Goal: Transaction & Acquisition: Purchase product/service

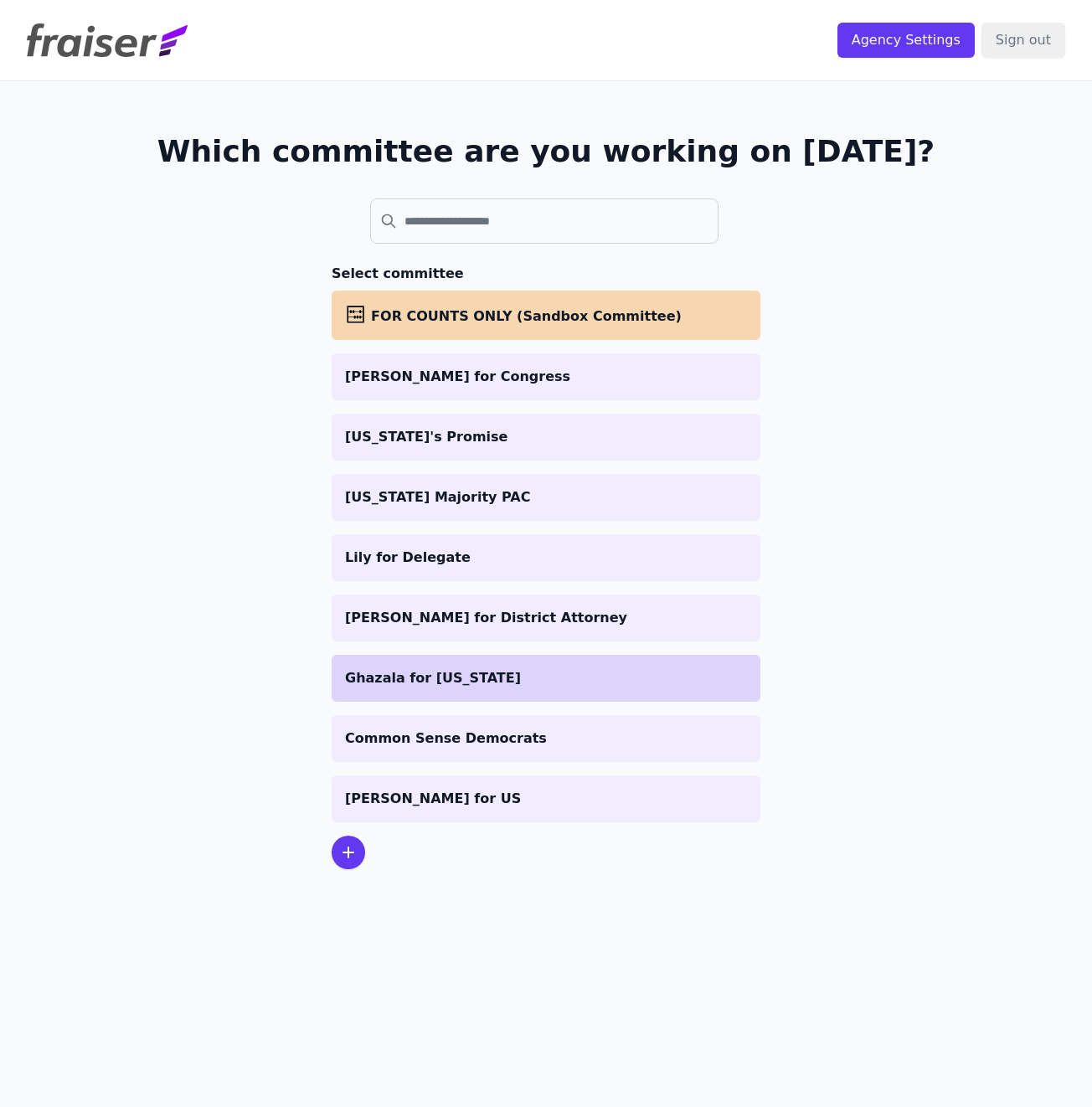
click at [436, 669] on p "Ghazala for [US_STATE]" at bounding box center [546, 678] width 402 height 20
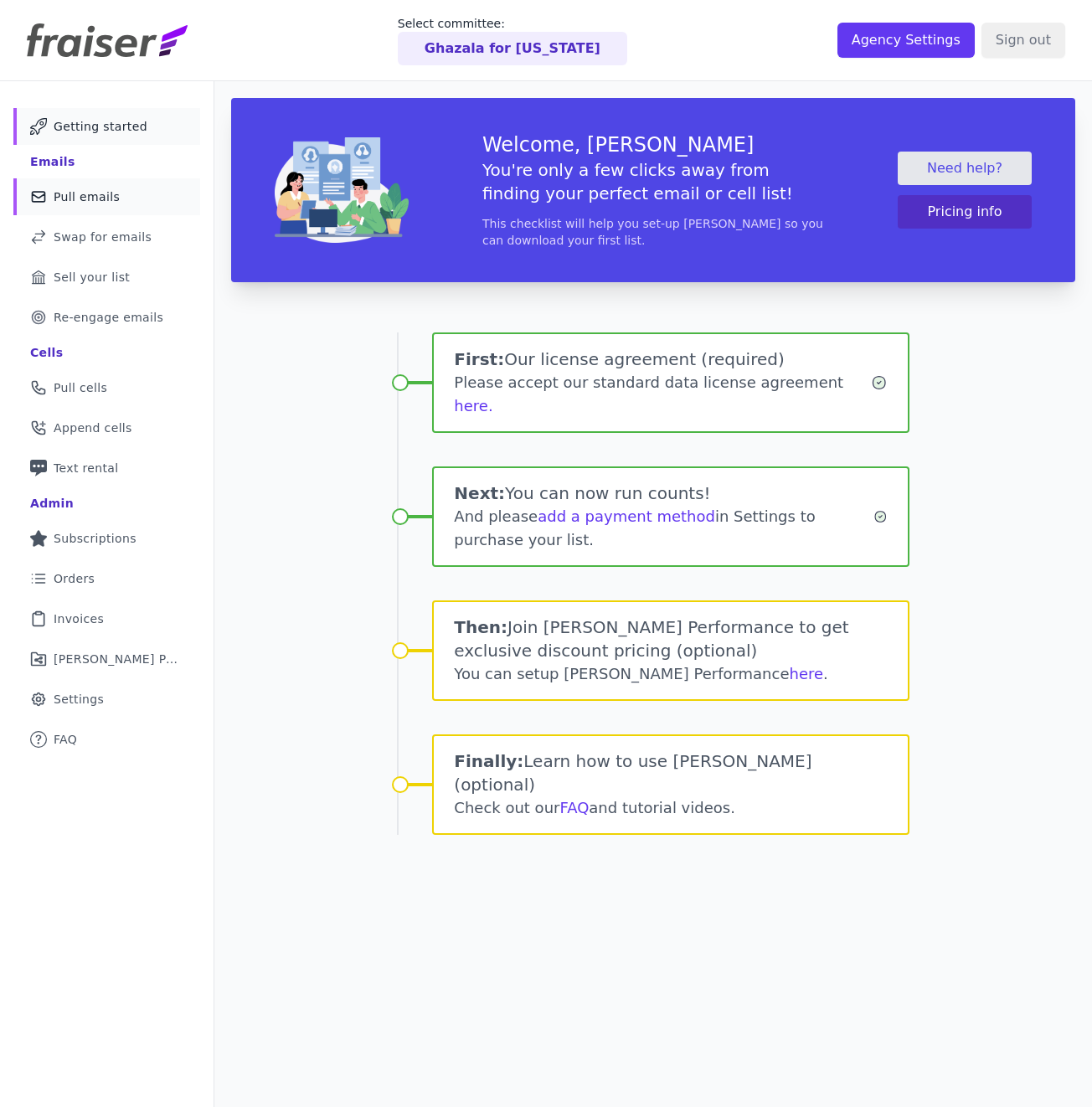
click at [82, 206] on link "Mail Icon Outline of a mail envelope Pull emails" at bounding box center [107, 197] width 187 height 37
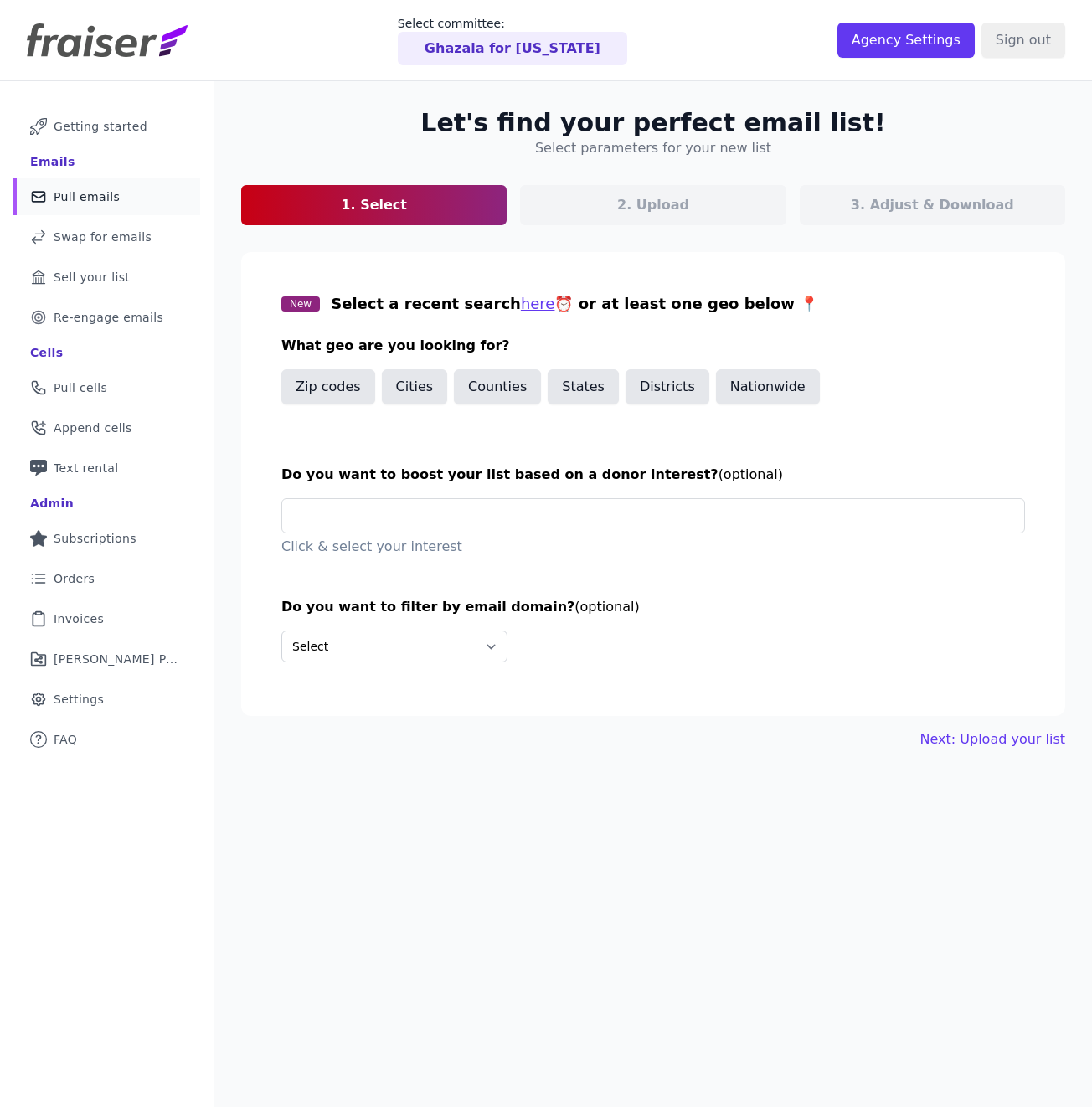
click at [407, 474] on span "Do you want to boost your list based on a donor interest?" at bounding box center [500, 474] width 437 height 16
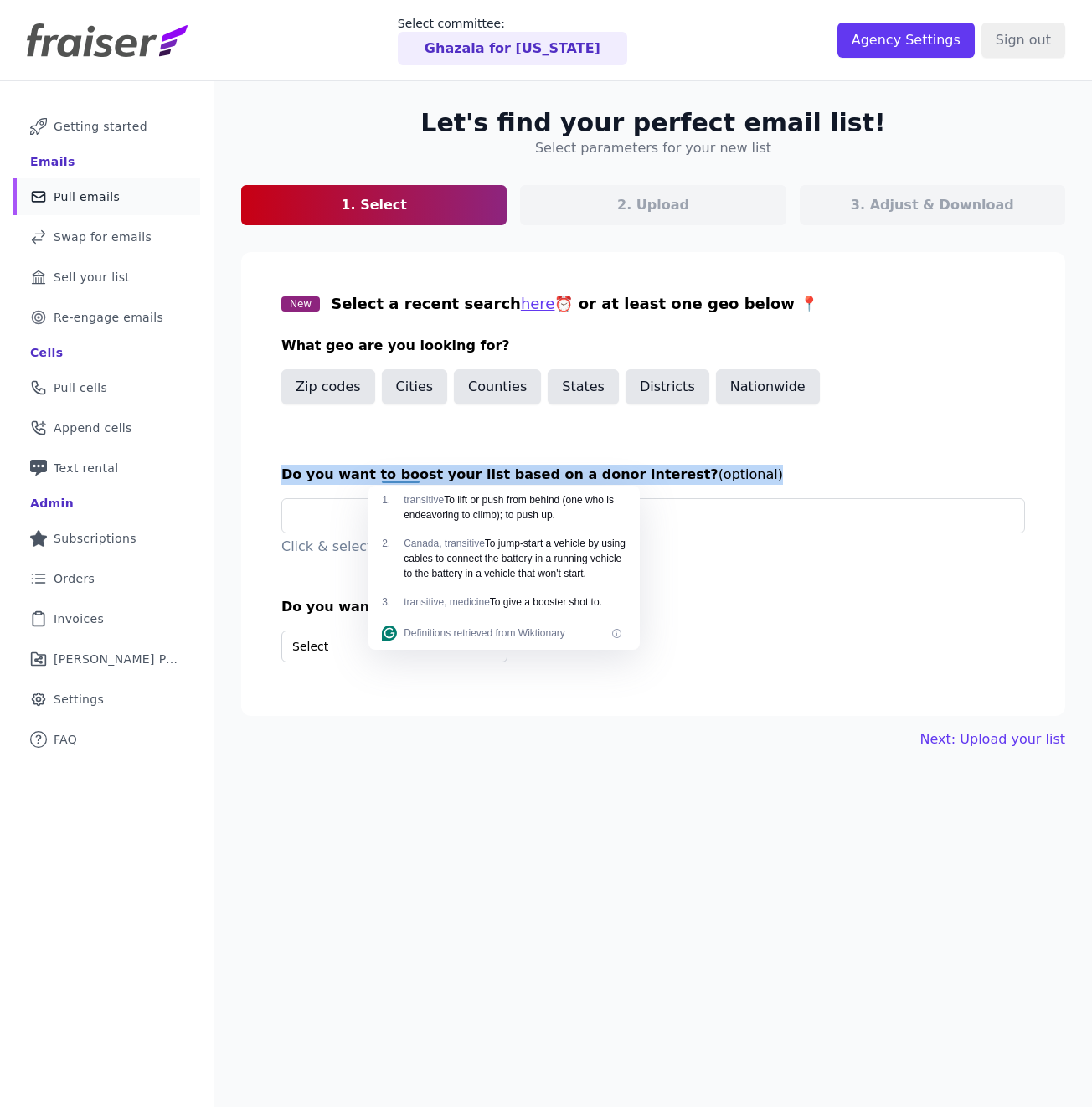
click at [407, 474] on span "Do you want to boost your list based on a donor interest?" at bounding box center [500, 474] width 437 height 16
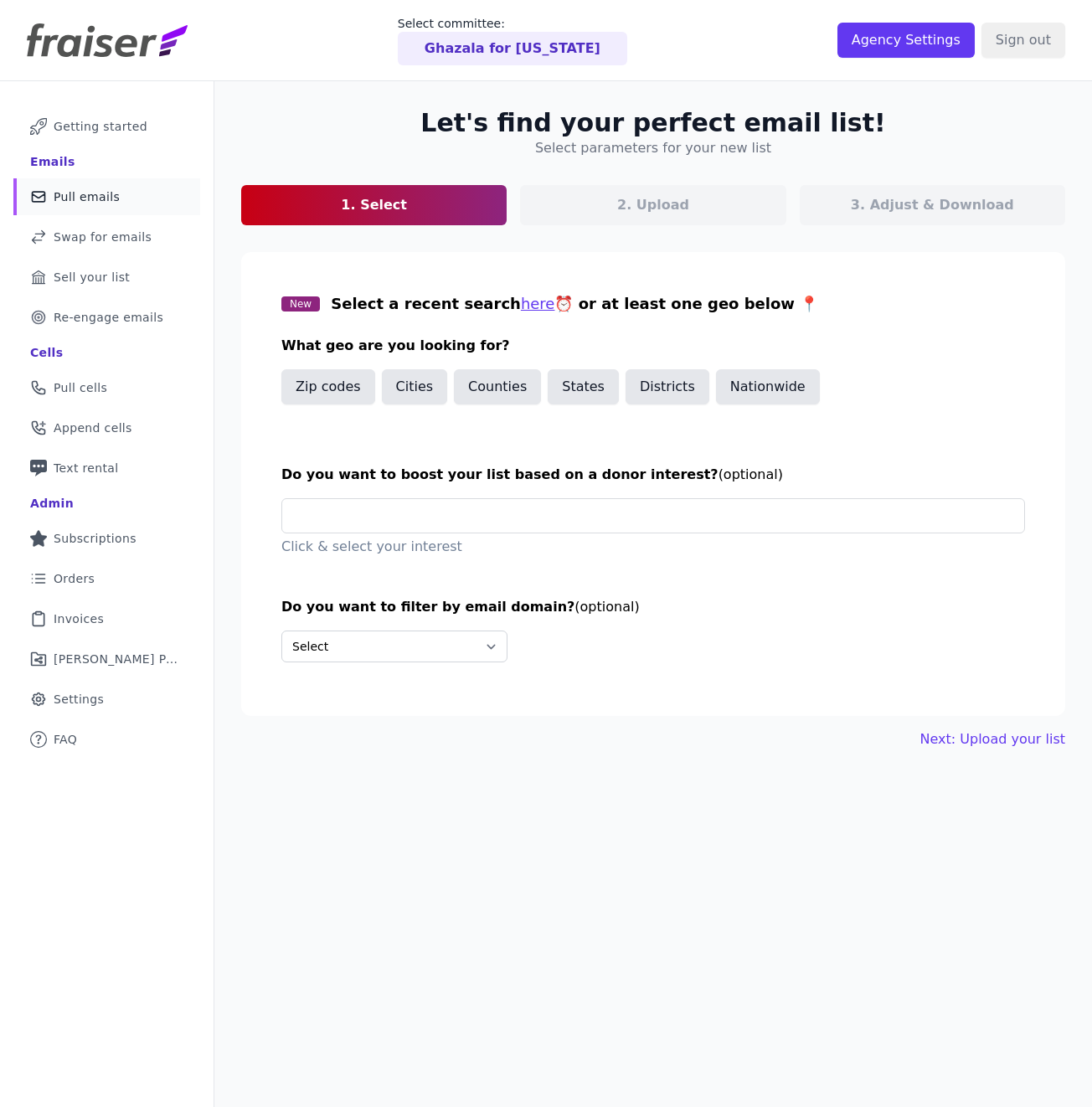
click at [909, 384] on div "Zip codes Cities Counties States Districts Nationwide" at bounding box center [653, 391] width 743 height 42
click at [610, 405] on button "States" at bounding box center [583, 387] width 71 height 35
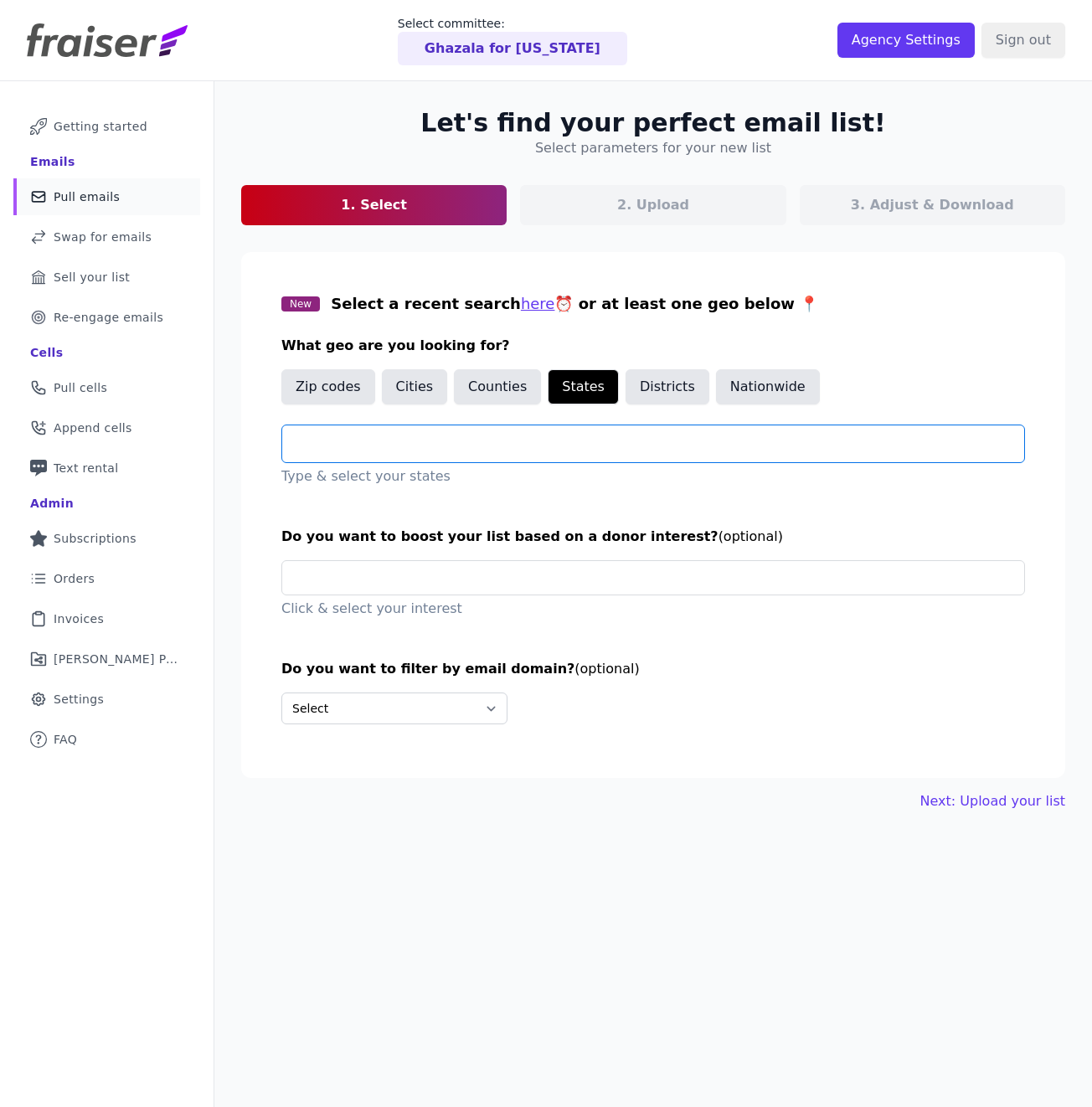
click at [418, 451] on input "text" at bounding box center [660, 444] width 729 height 20
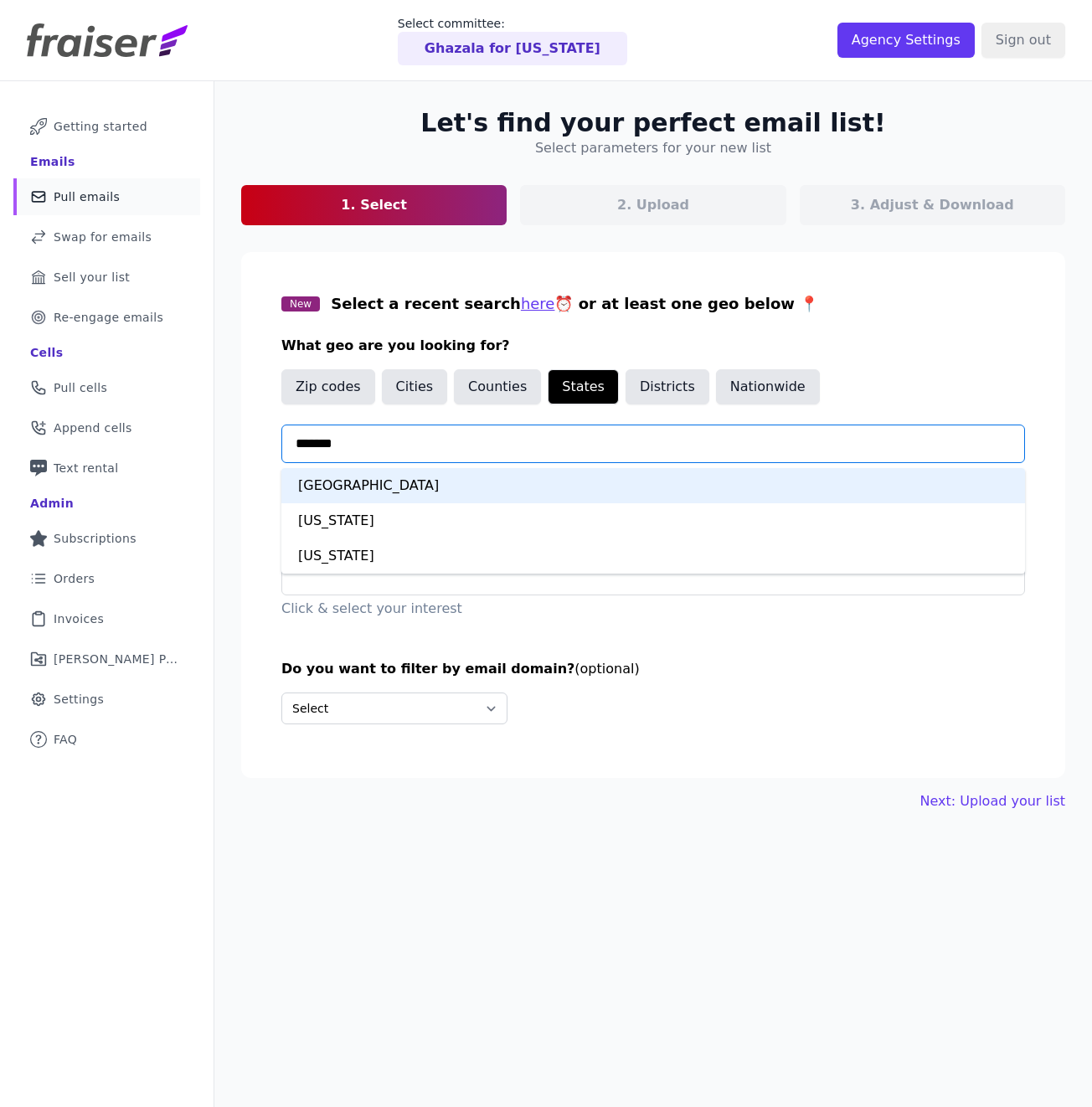
type input "********"
click at [370, 488] on div "Virginia" at bounding box center [653, 486] width 743 height 35
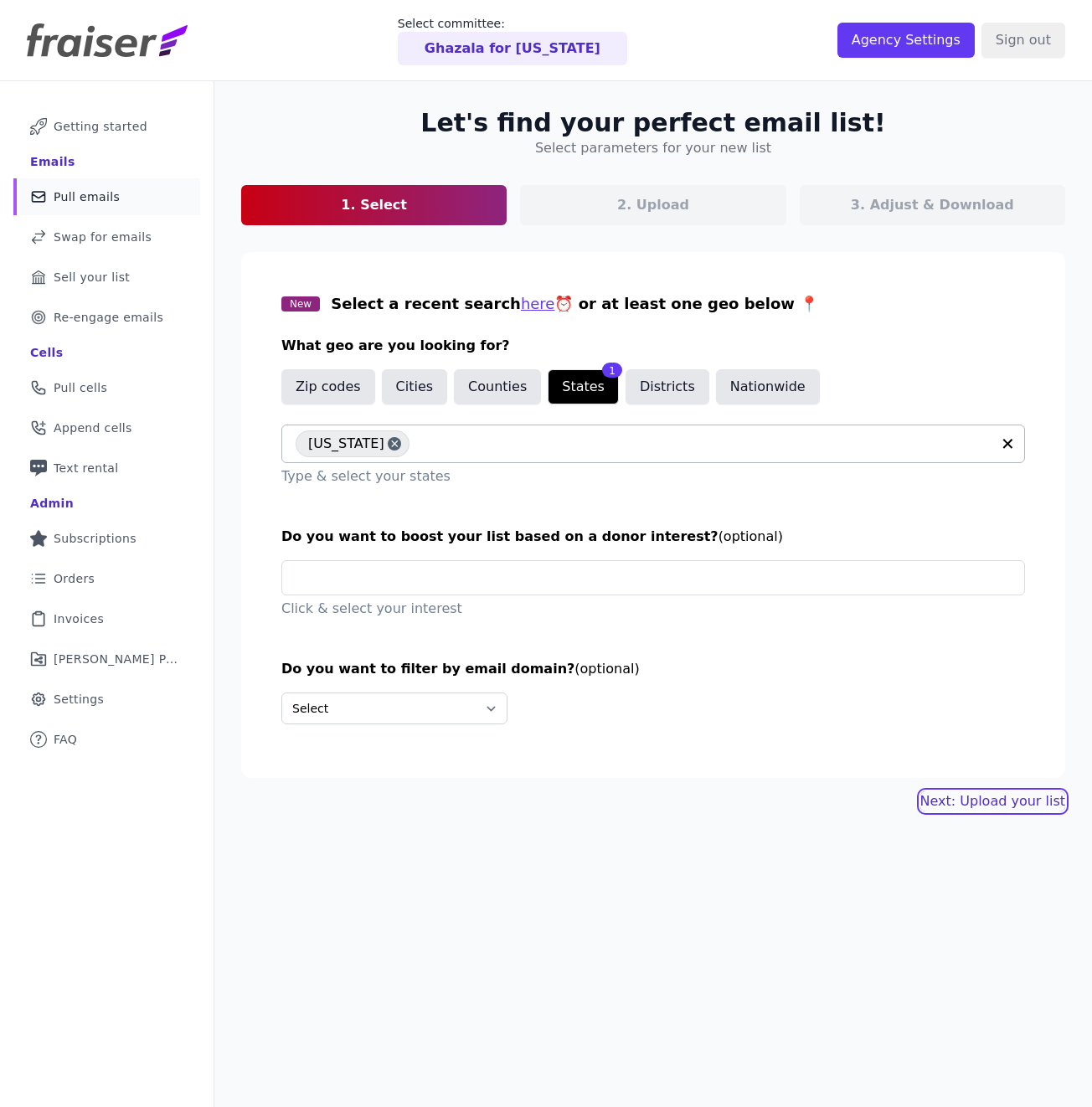
click at [970, 803] on link "Next: Upload your list" at bounding box center [993, 801] width 145 height 20
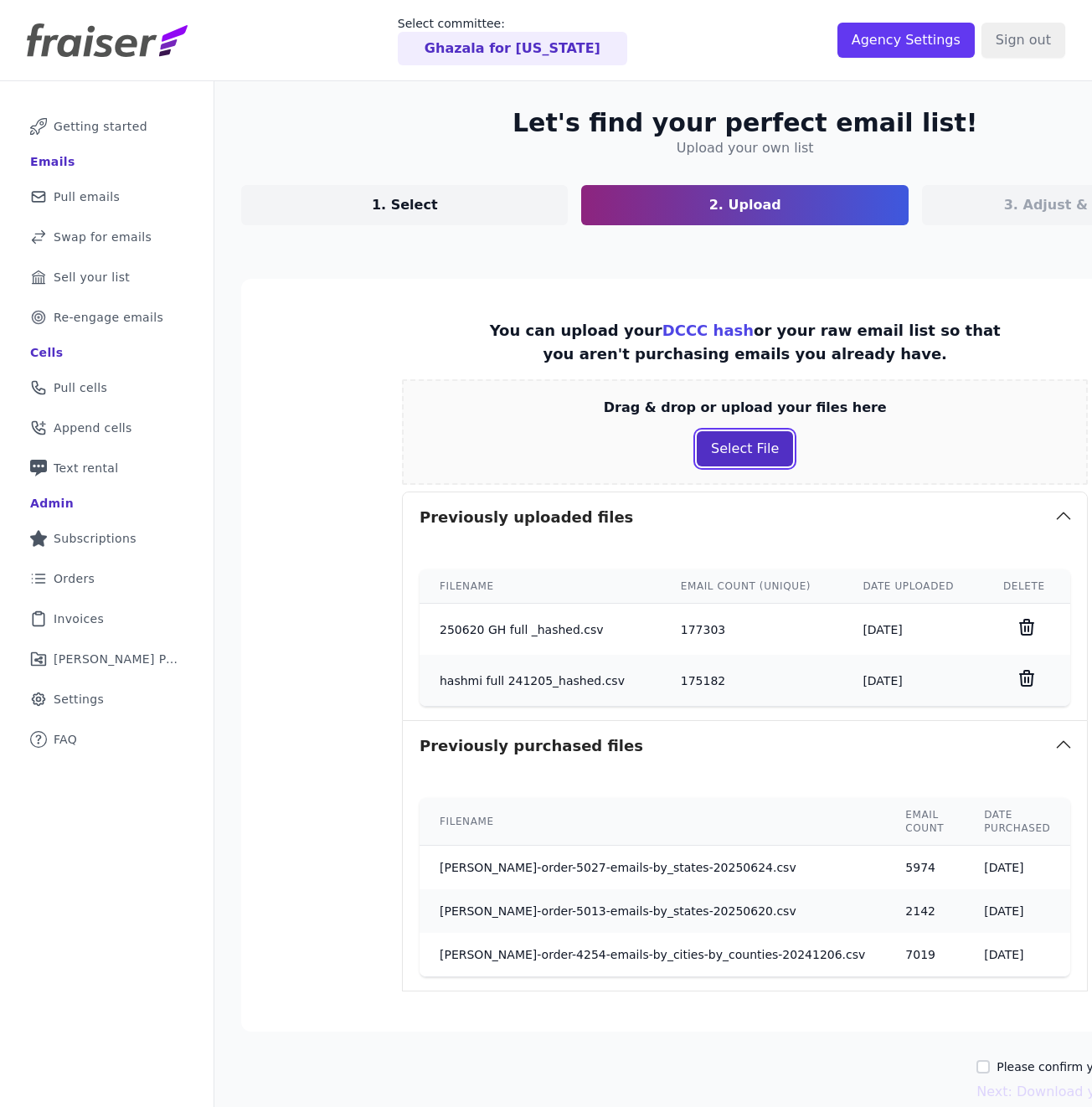
click at [702, 456] on button "Select File" at bounding box center [745, 449] width 96 height 35
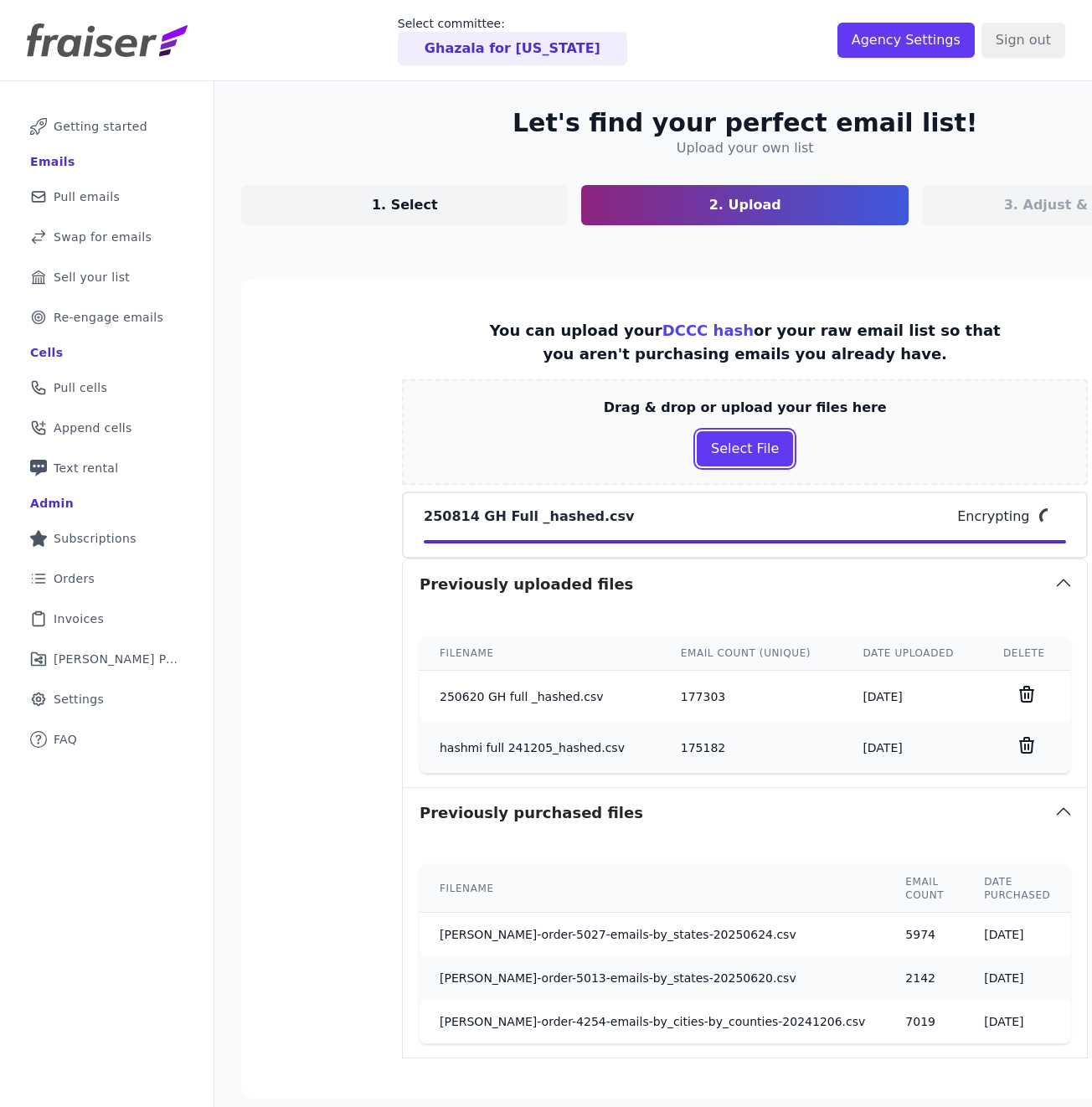
scroll to position [159, 0]
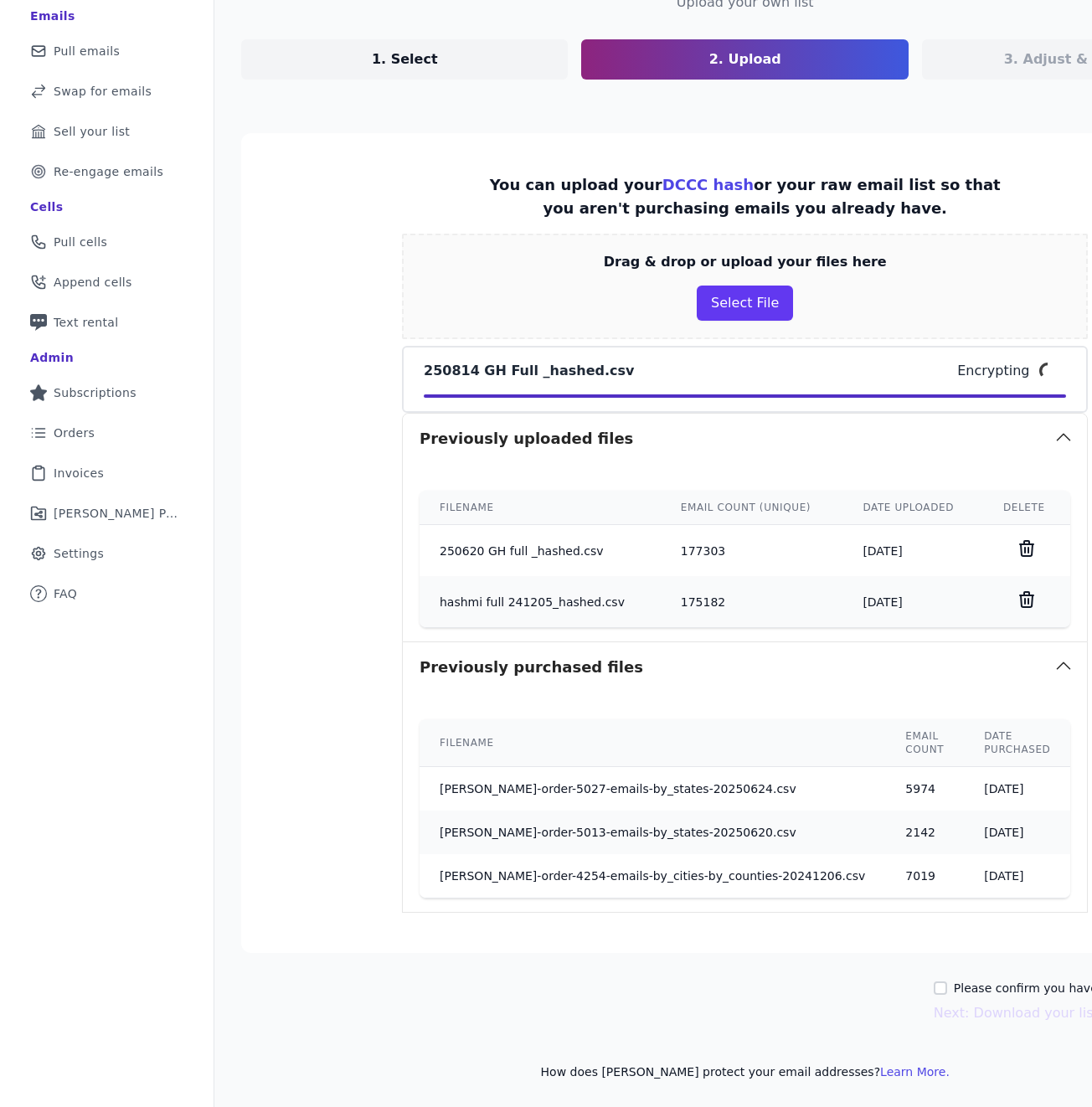
drag, startPoint x: 913, startPoint y: 205, endPoint x: 891, endPoint y: 204, distance: 22.0
click at [891, 204] on p "You can upload your DCCC hash or your raw email list so that you aren't purchas…" at bounding box center [745, 197] width 515 height 47
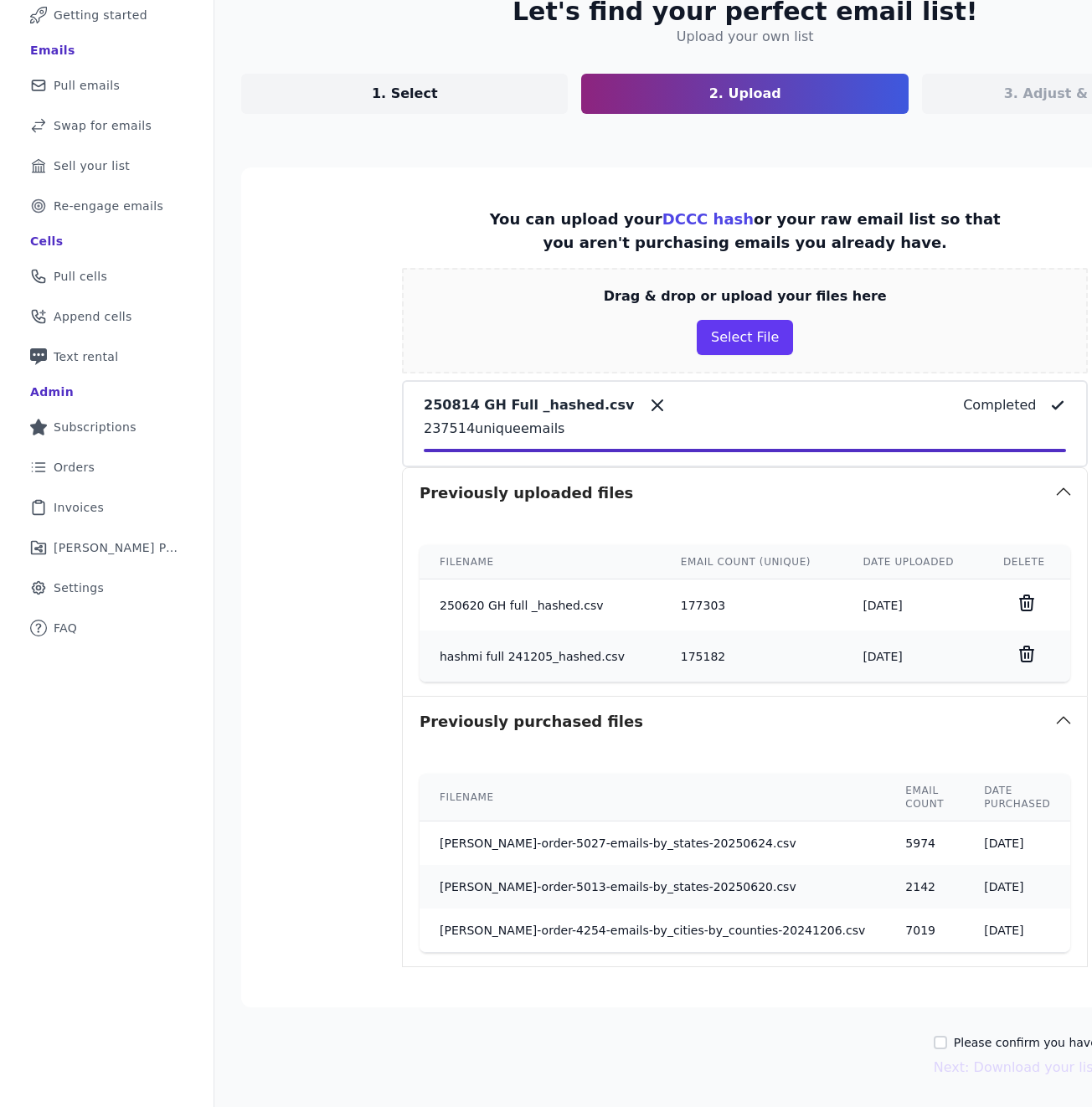
scroll to position [179, 0]
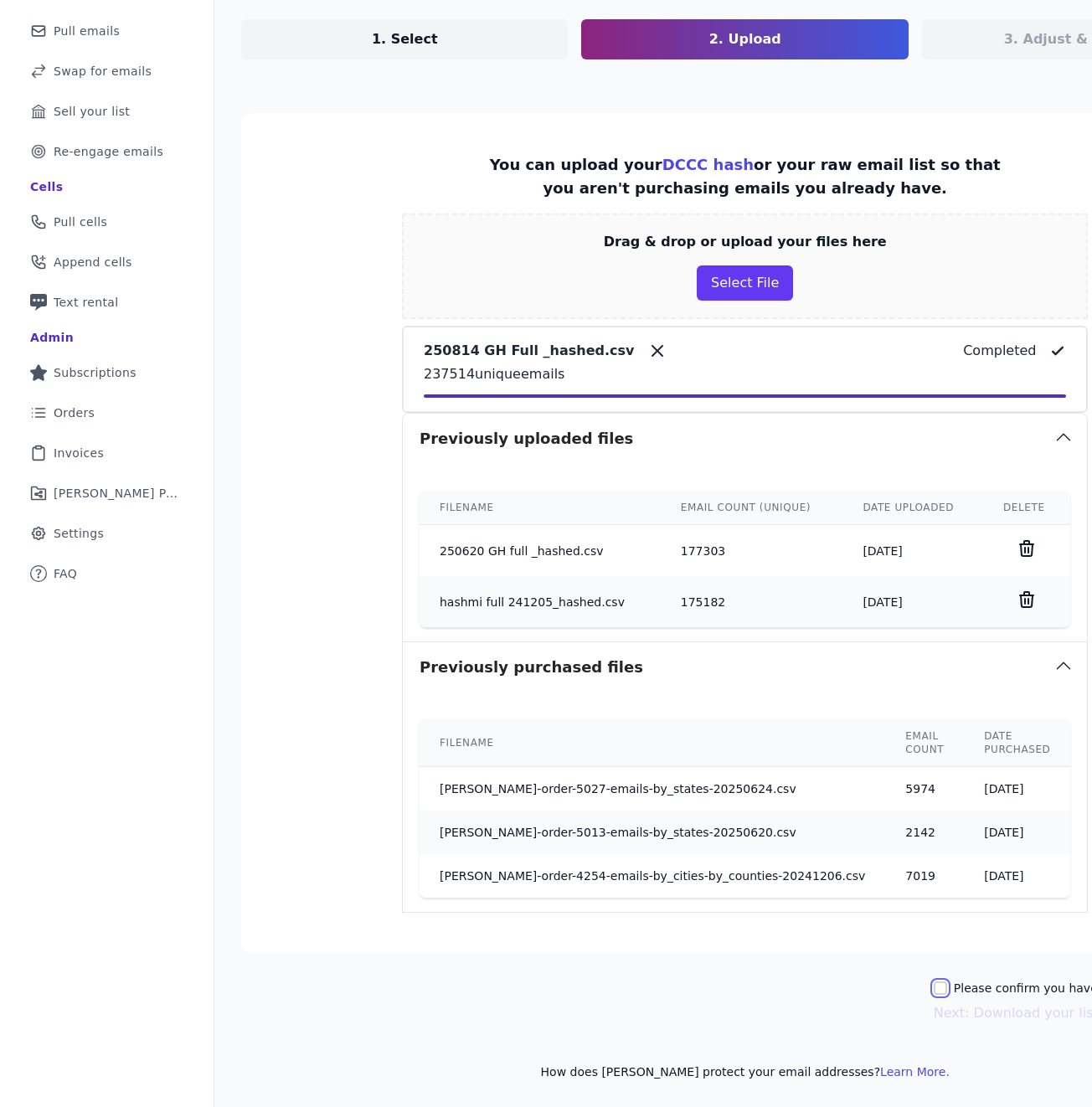
click at [934, 986] on input "Please confirm you have all correct lists uploaded." at bounding box center [940, 988] width 13 height 13
checkbox input "true"
click at [934, 1001] on div "Please confirm you have all correct lists uploaded. Next: Download your list" at bounding box center [1091, 1002] width 315 height 44
click at [934, 1008] on button "Next: Download your list" at bounding box center [1016, 1014] width 165 height 20
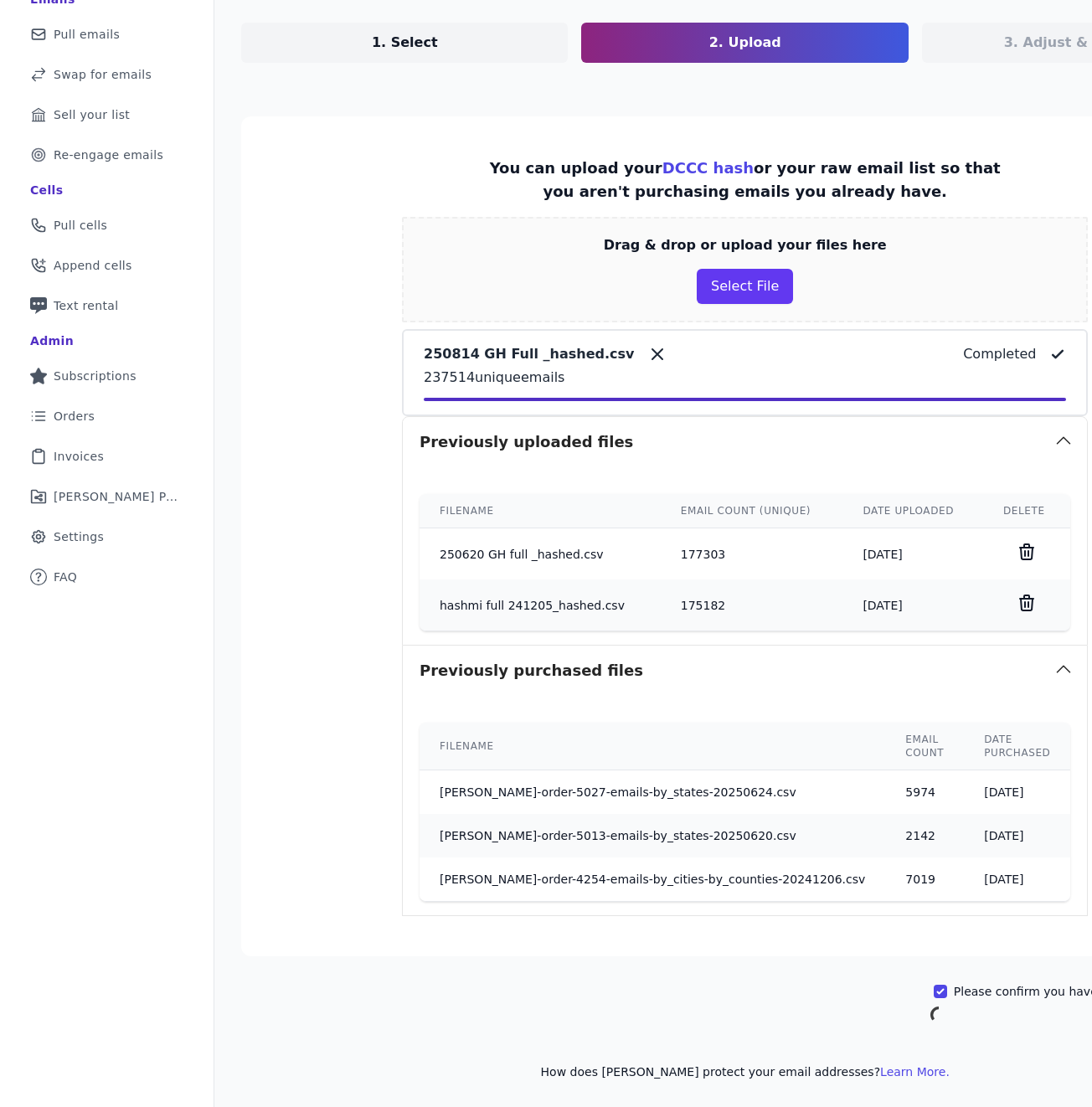
scroll to position [81, 0]
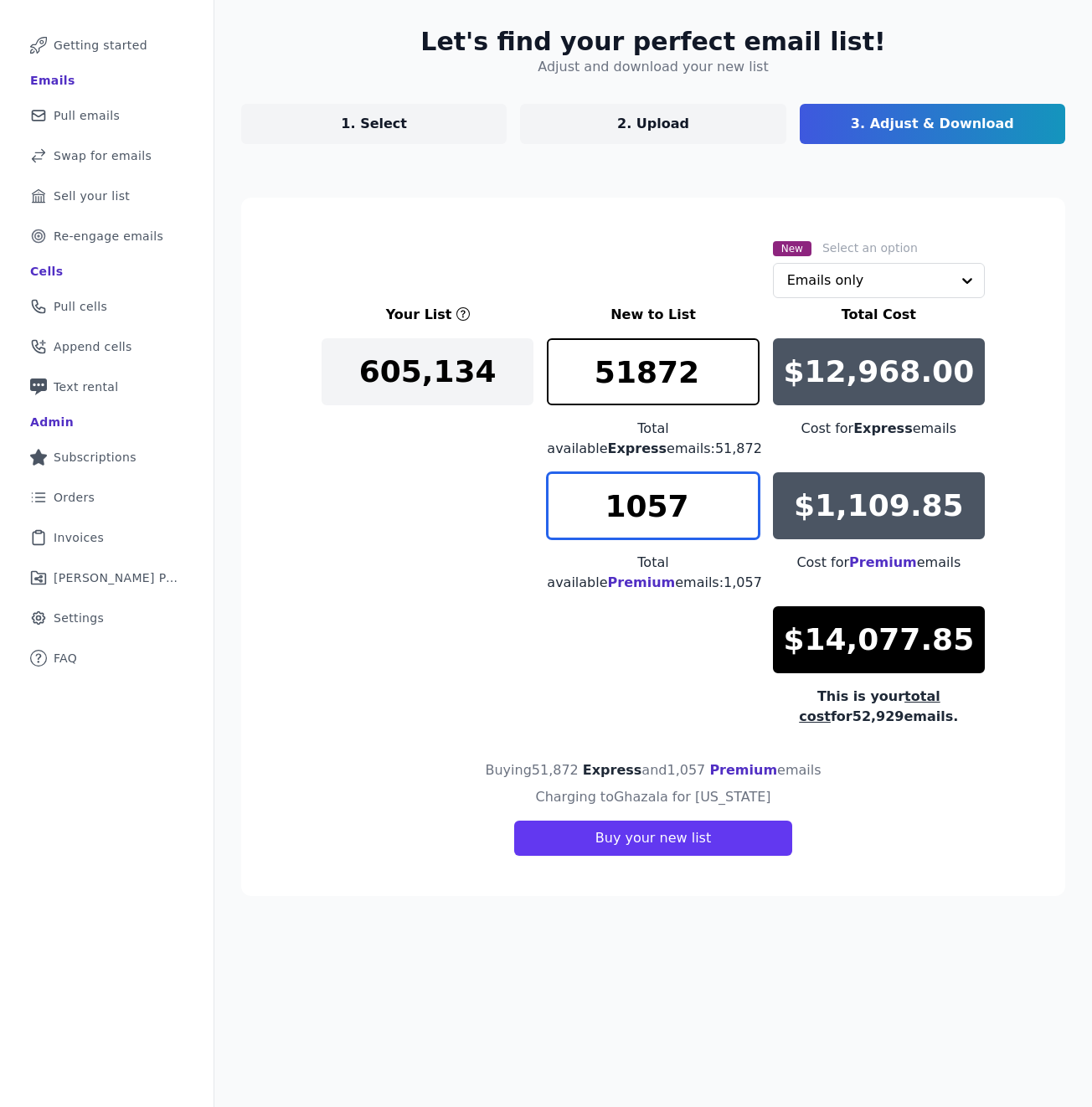
click at [680, 517] on input "1057" at bounding box center [653, 506] width 212 height 67
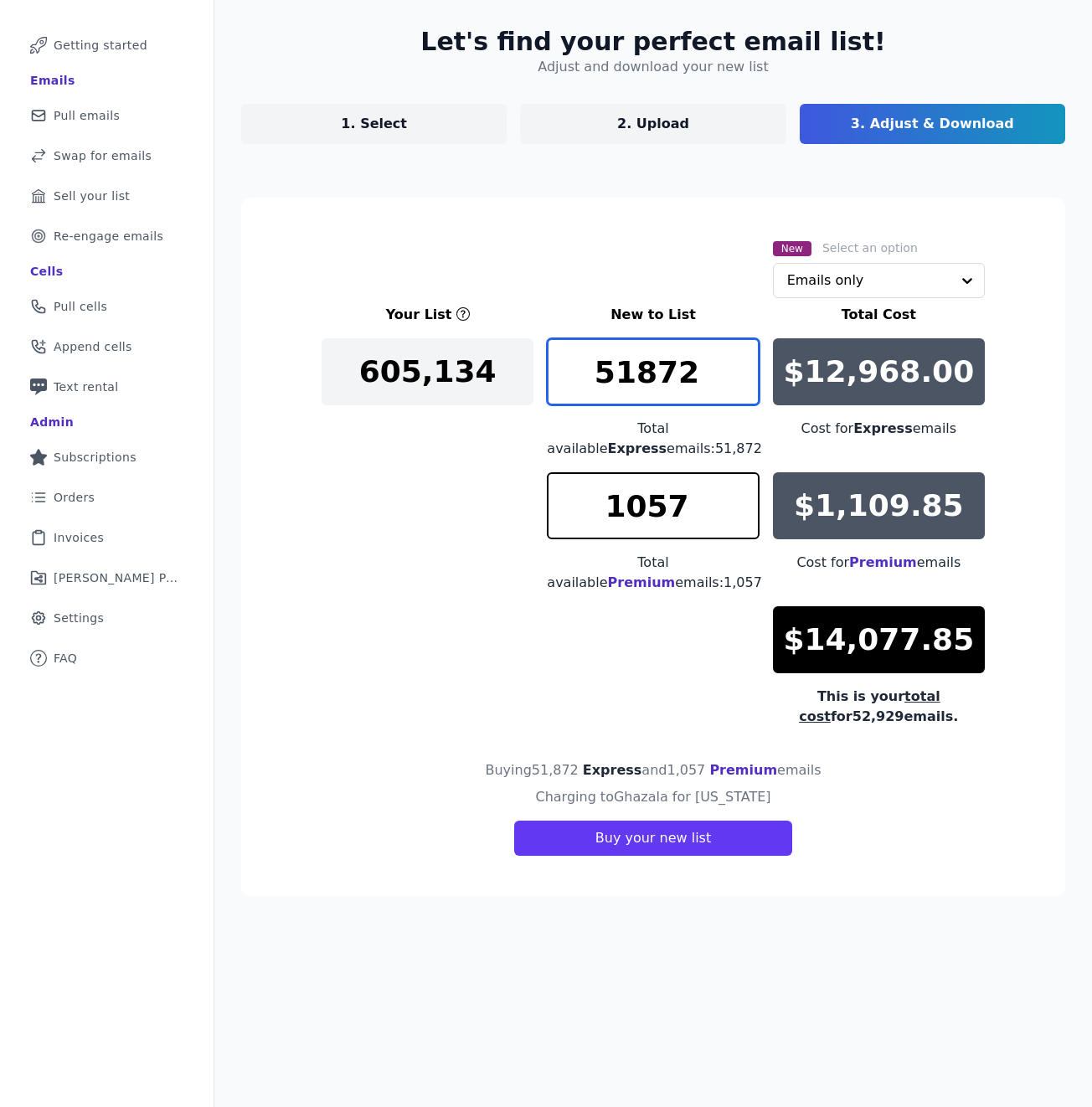
click at [660, 393] on input "51872" at bounding box center [653, 371] width 212 height 67
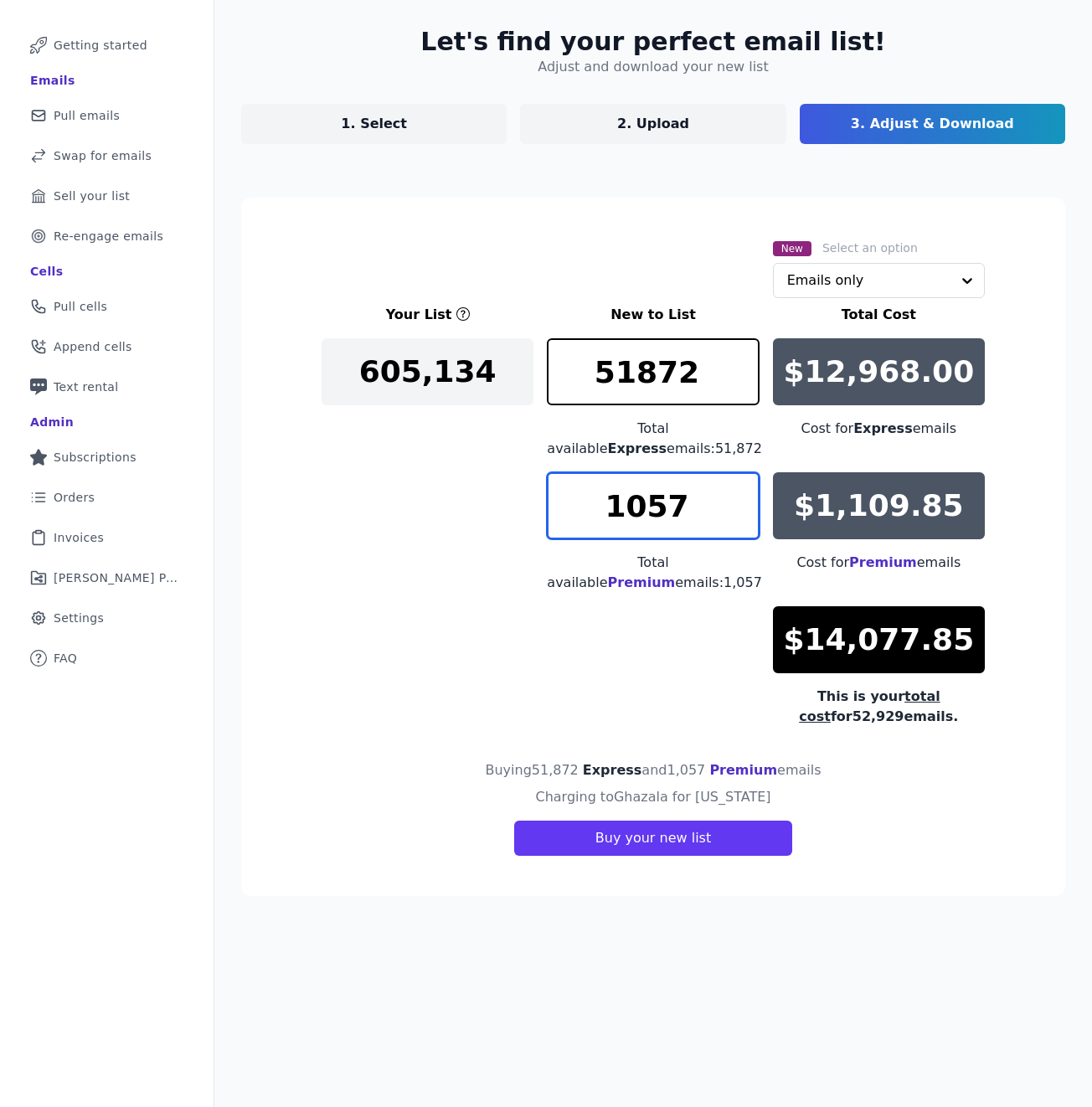
click at [655, 504] on input "1057" at bounding box center [653, 506] width 212 height 67
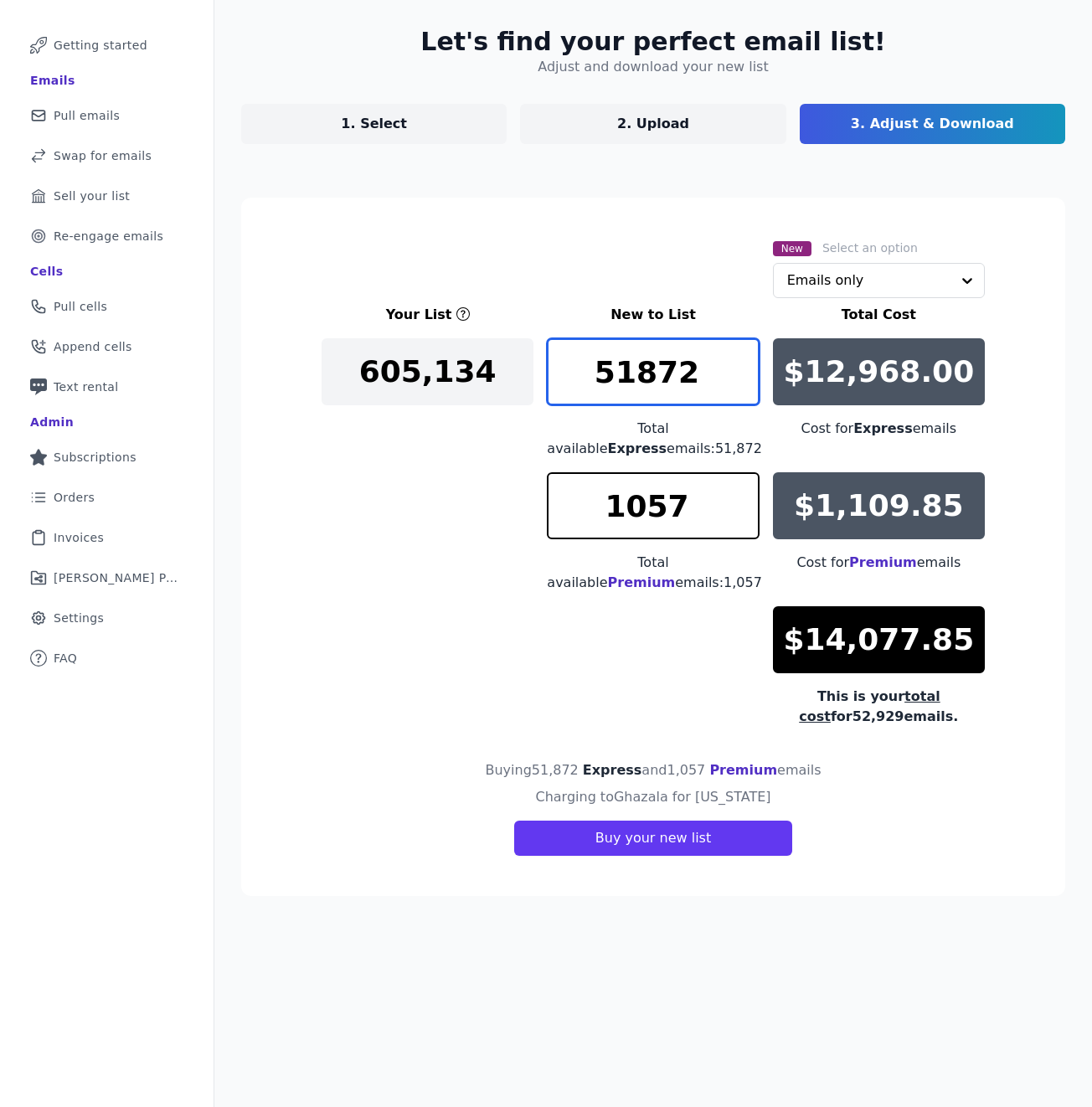
click at [654, 392] on input "51872" at bounding box center [653, 371] width 212 height 67
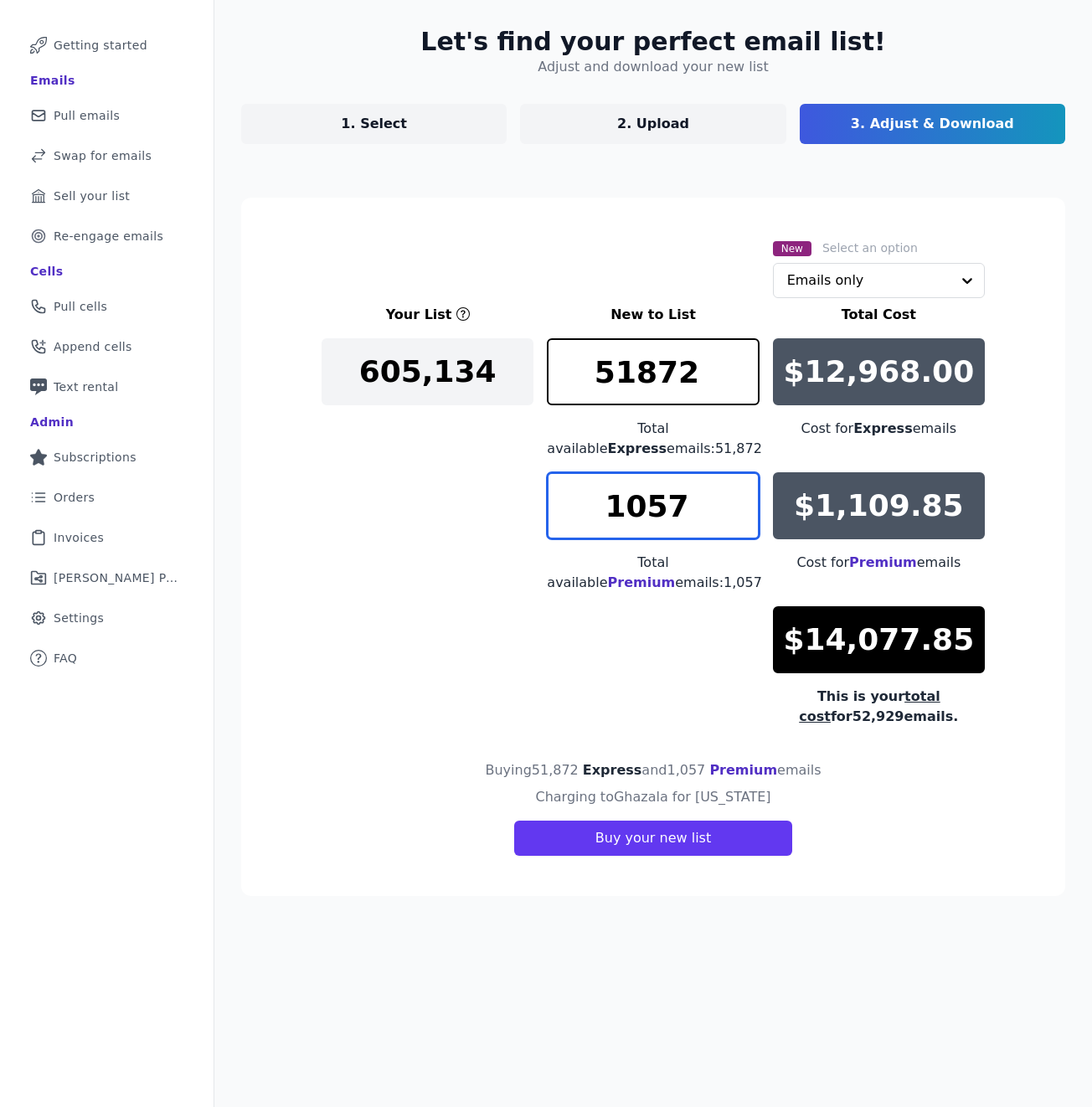
click at [653, 488] on input "1057" at bounding box center [653, 506] width 212 height 67
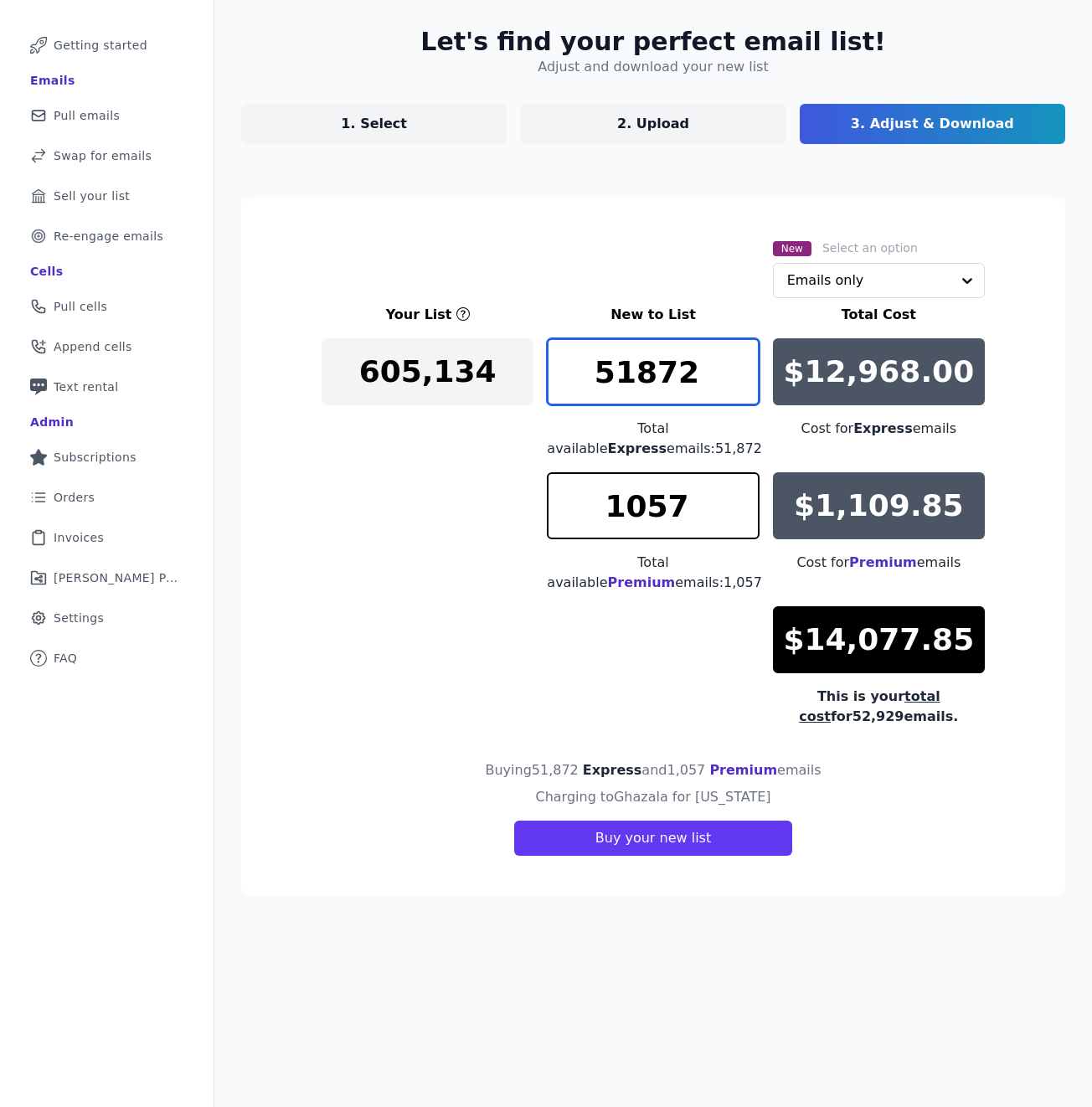
click at [653, 384] on input "51872" at bounding box center [653, 371] width 212 height 67
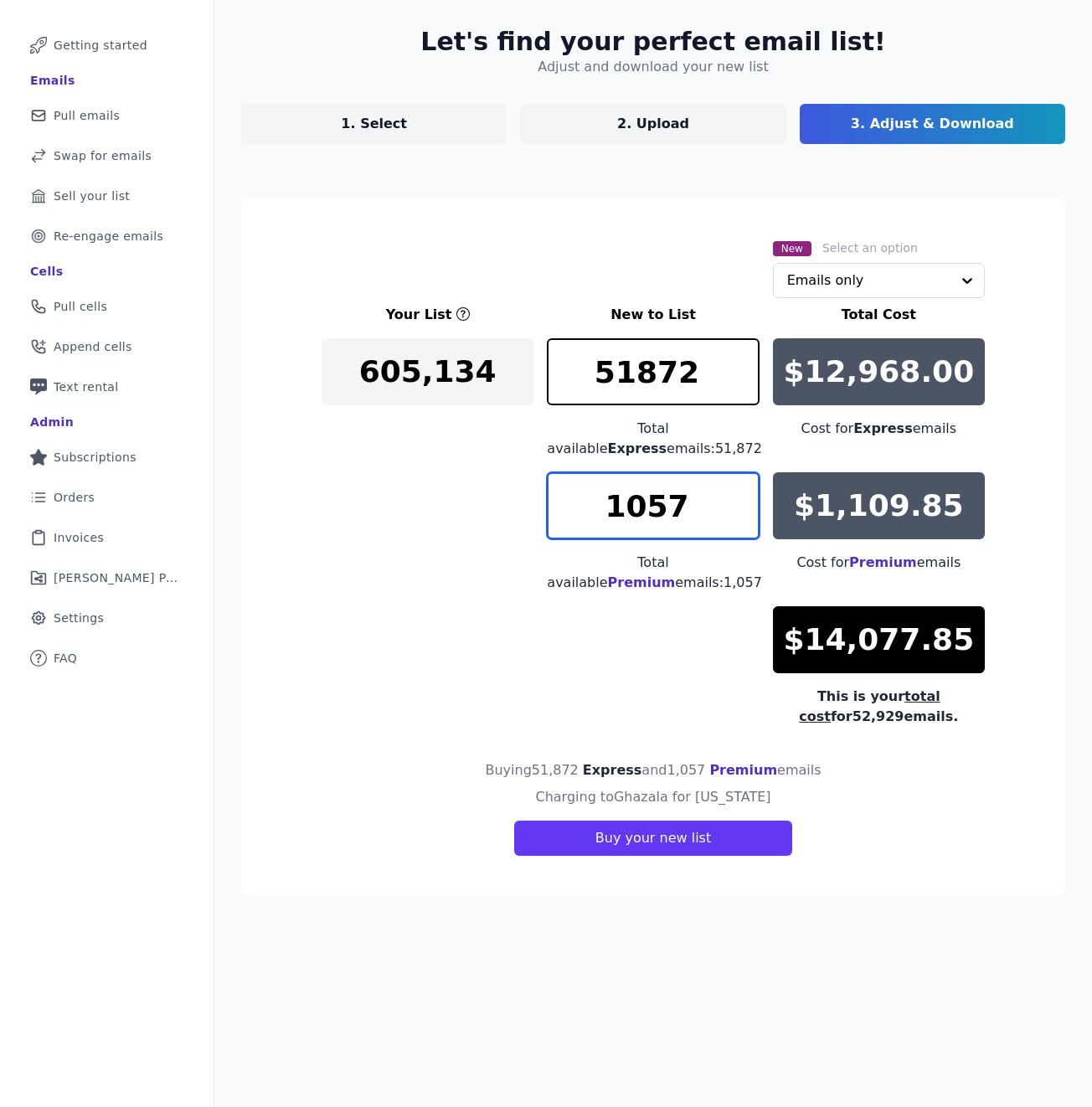
click at [652, 493] on input "1057" at bounding box center [653, 506] width 212 height 67
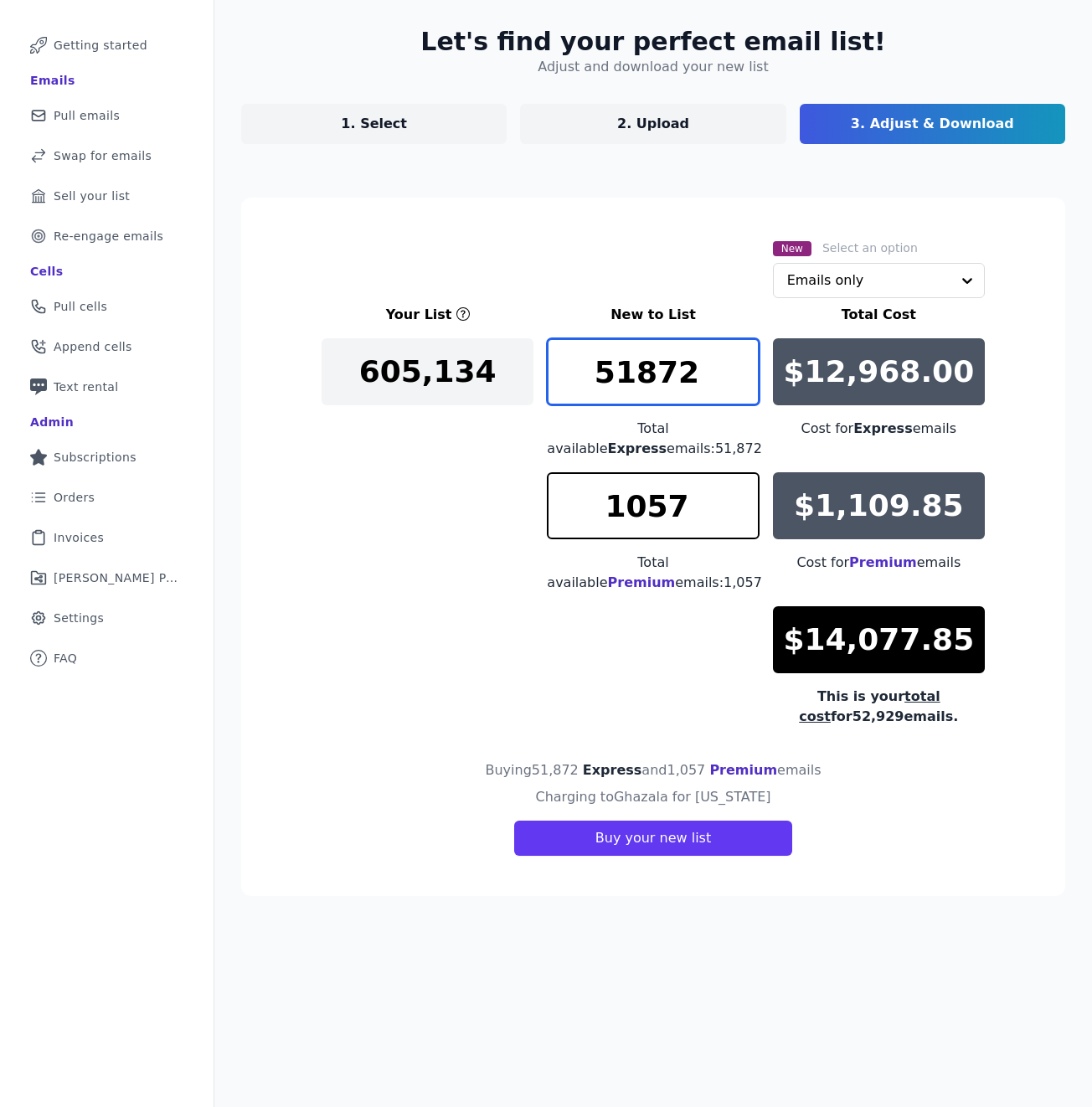
click at [652, 377] on input "51872" at bounding box center [653, 371] width 212 height 67
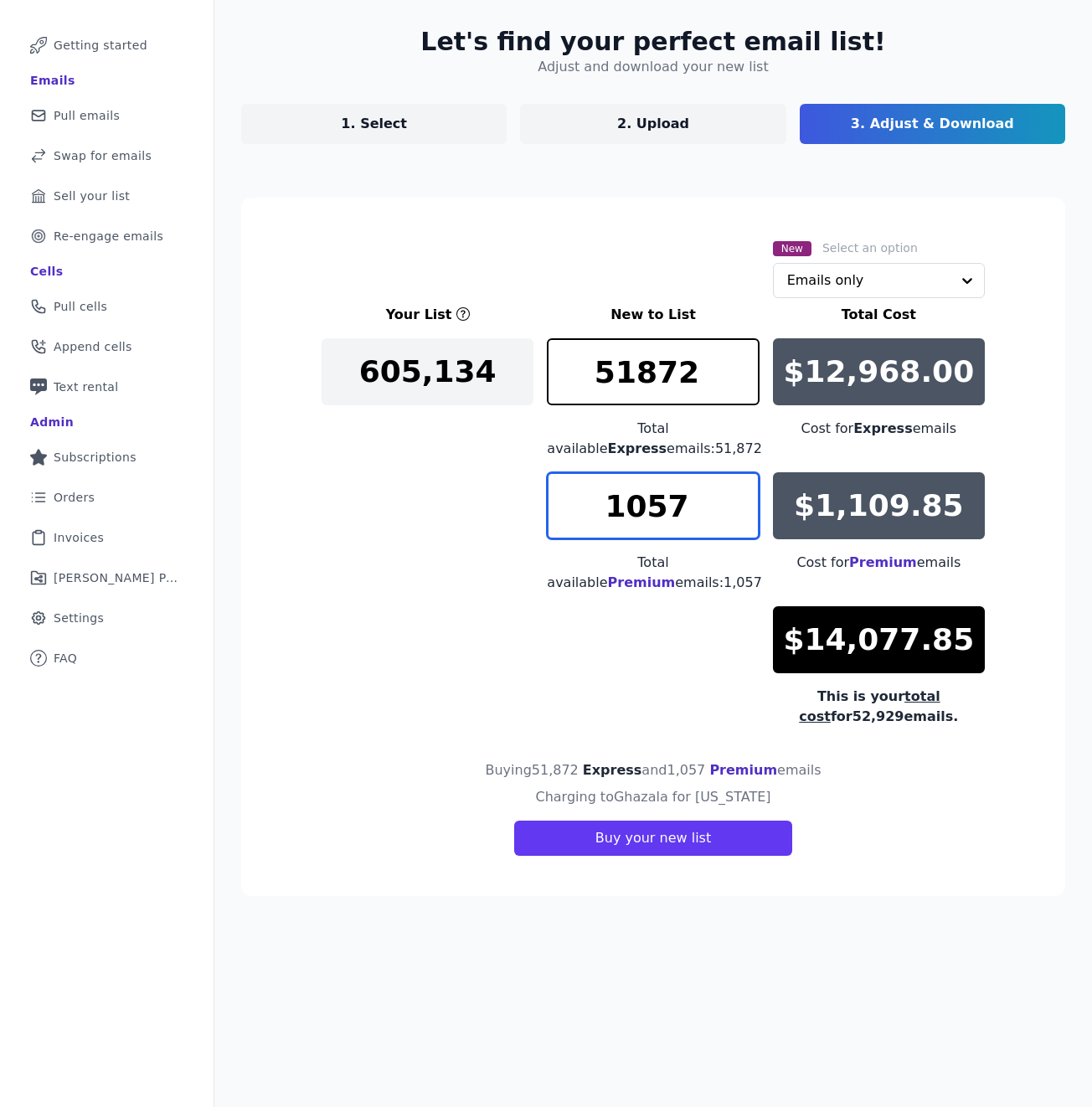
click at [648, 486] on input "1057" at bounding box center [653, 506] width 212 height 67
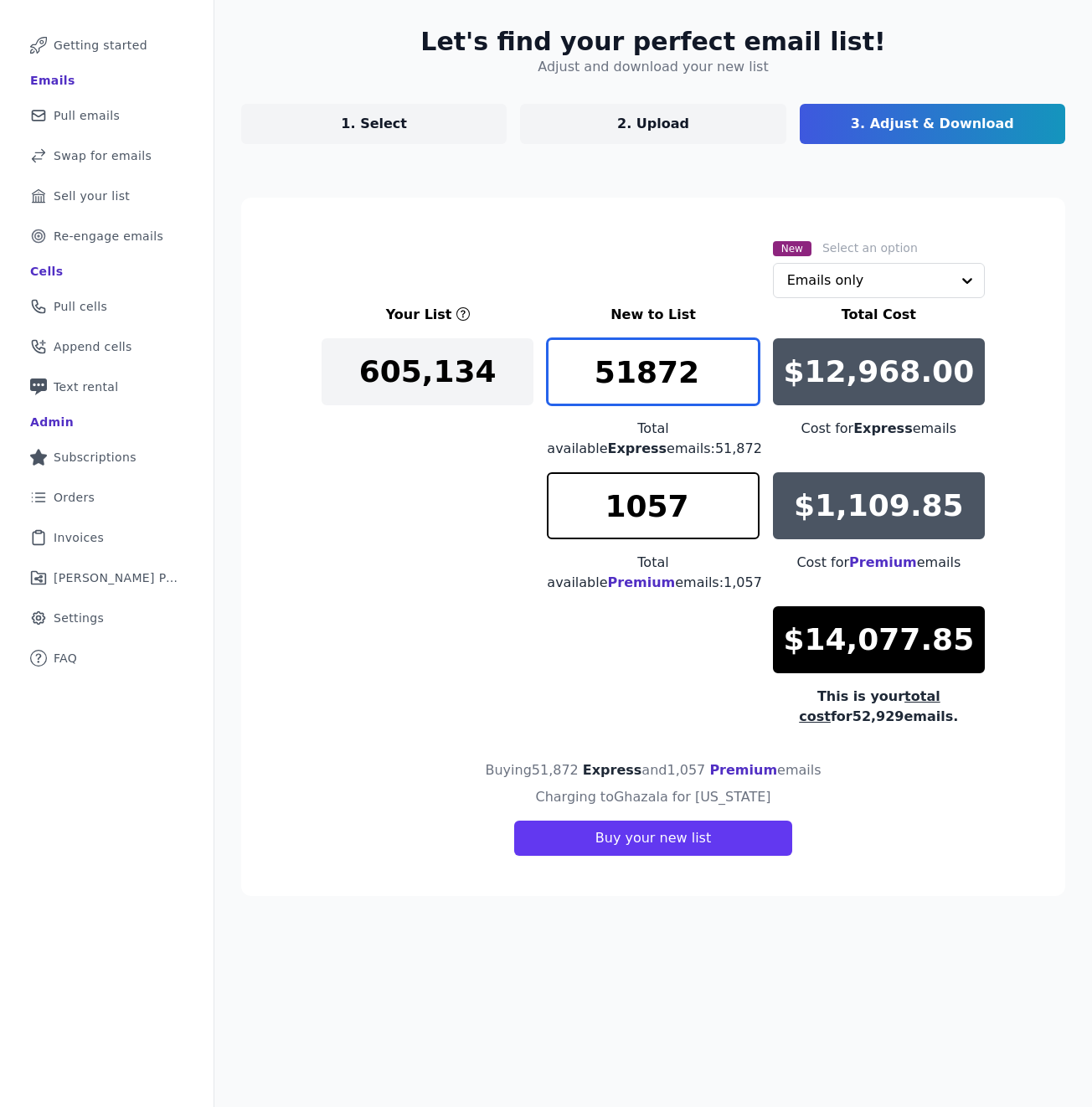
click at [639, 375] on input "51872" at bounding box center [653, 371] width 212 height 67
type input "1"
type input "4"
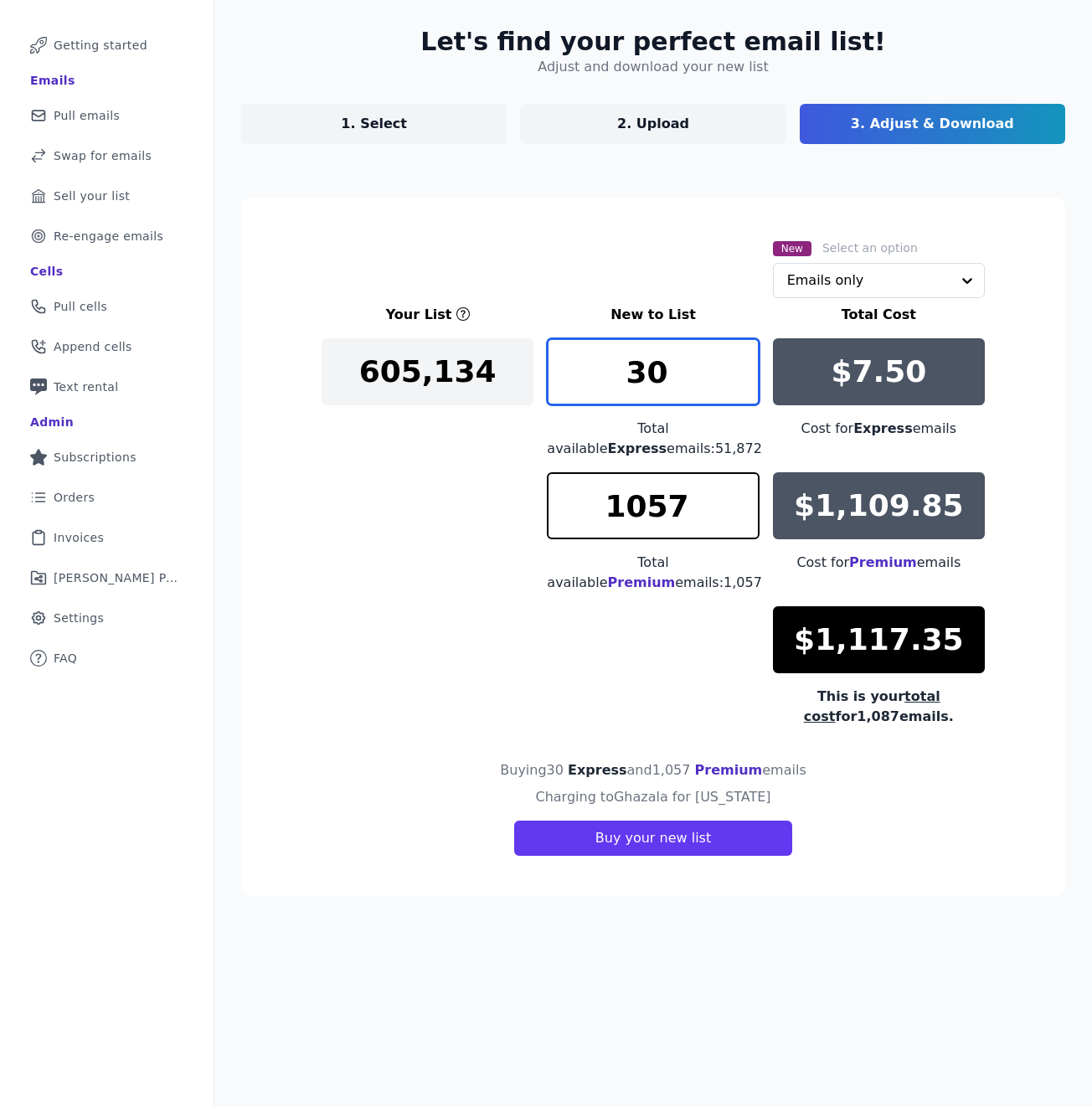
type input "3"
type input "2"
type input "5"
click at [670, 373] on input "10000" at bounding box center [653, 371] width 212 height 67
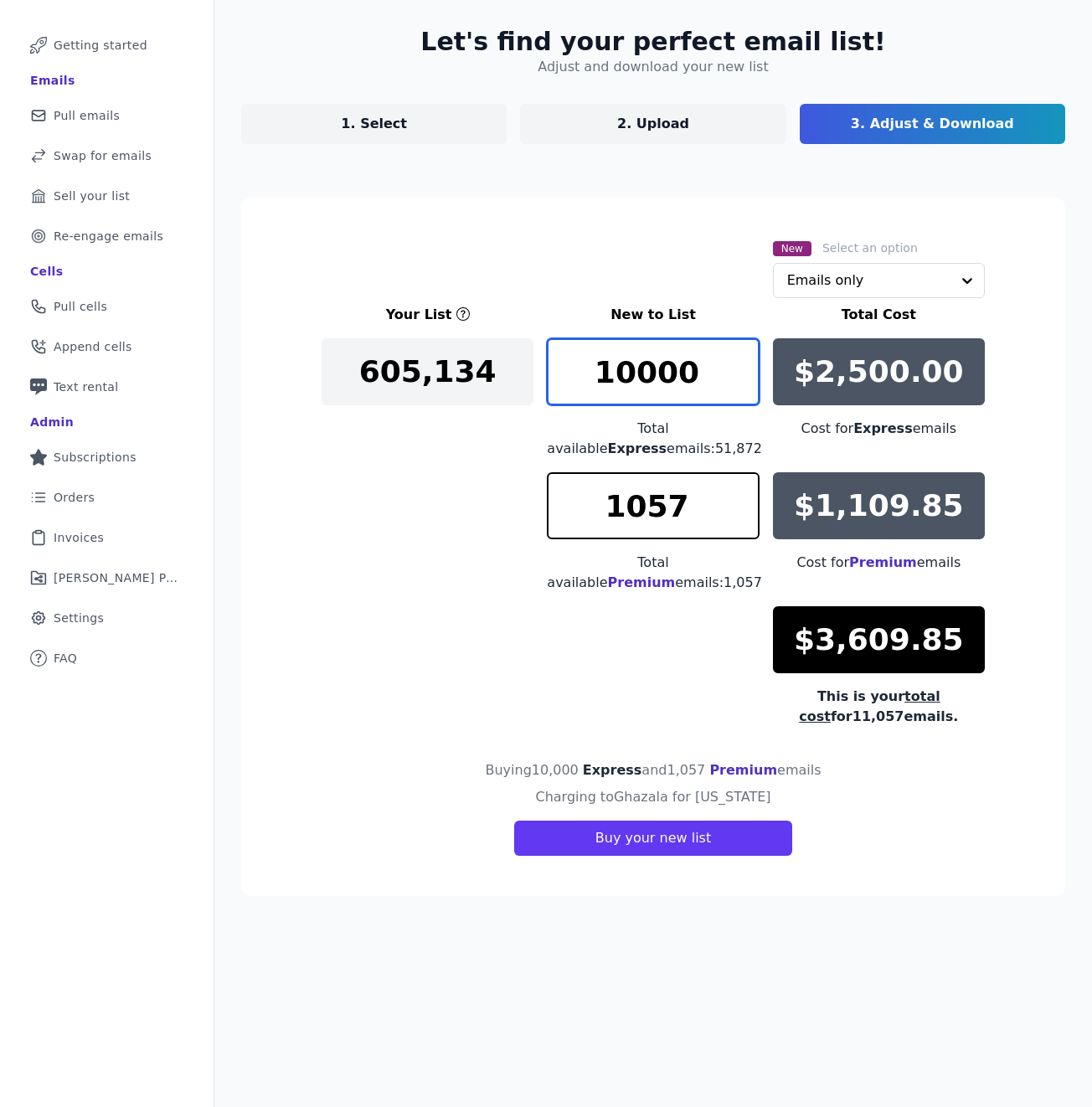
click at [670, 373] on input "10000" at bounding box center [653, 371] width 212 height 67
click at [657, 371] on input "13000" at bounding box center [653, 371] width 212 height 67
click at [639, 367] on input "14000" at bounding box center [653, 371] width 212 height 67
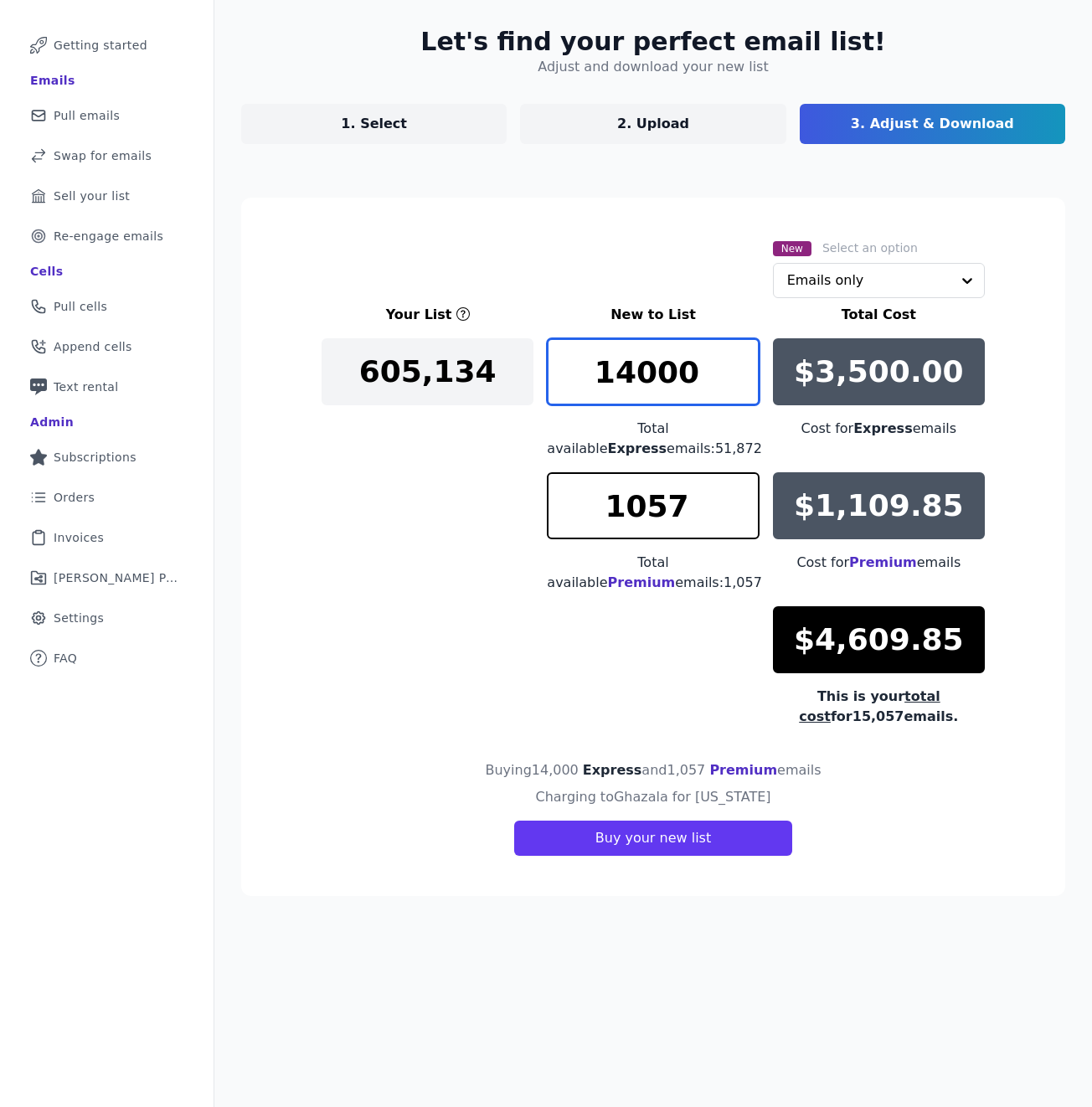
click at [639, 367] on input "14000" at bounding box center [653, 371] width 212 height 67
click at [629, 366] on input "15000" at bounding box center [653, 371] width 212 height 67
click at [635, 370] on input "15550" at bounding box center [653, 371] width 212 height 67
click at [636, 370] on input "15550" at bounding box center [653, 371] width 212 height 67
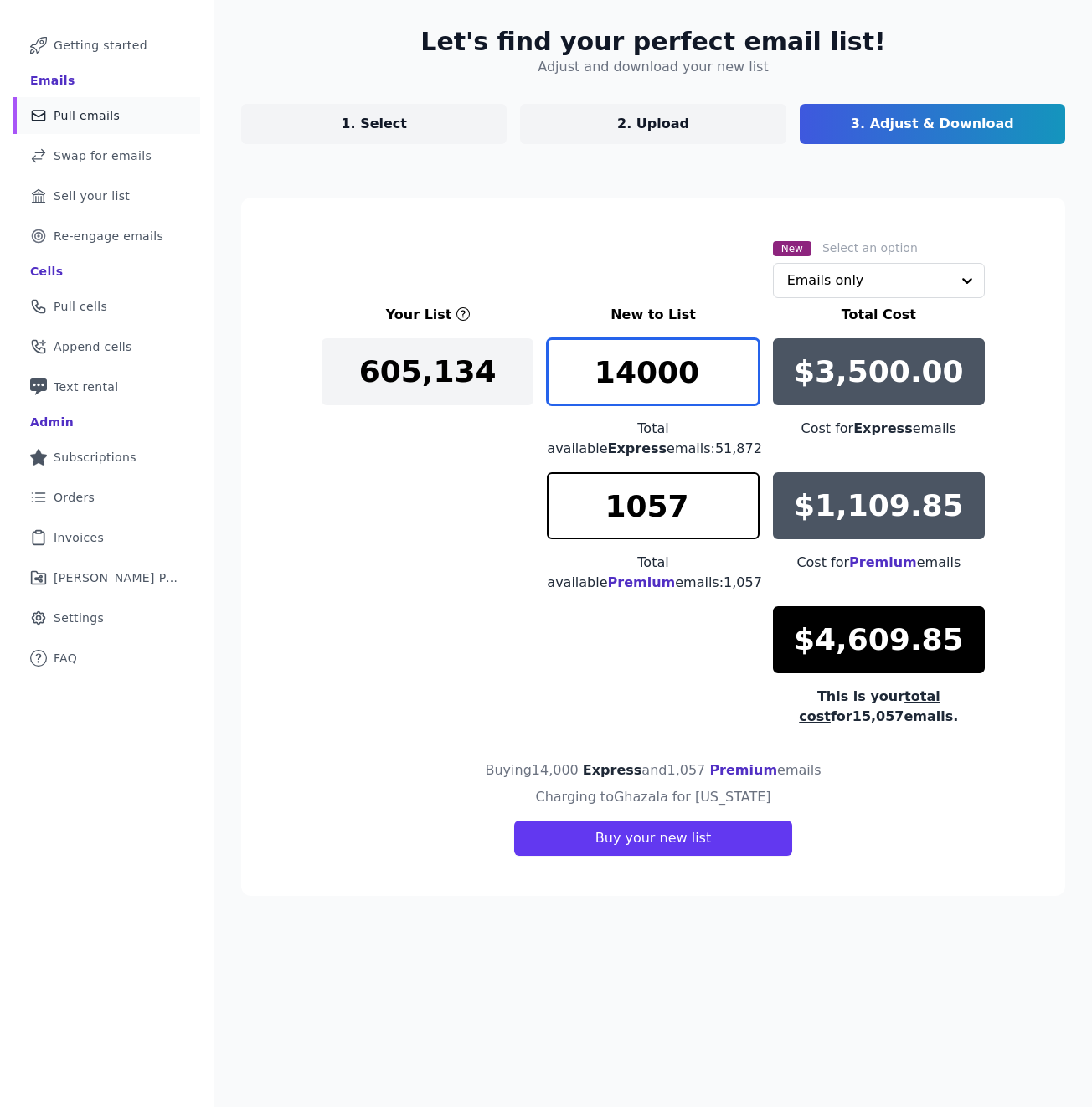
type input "14000"
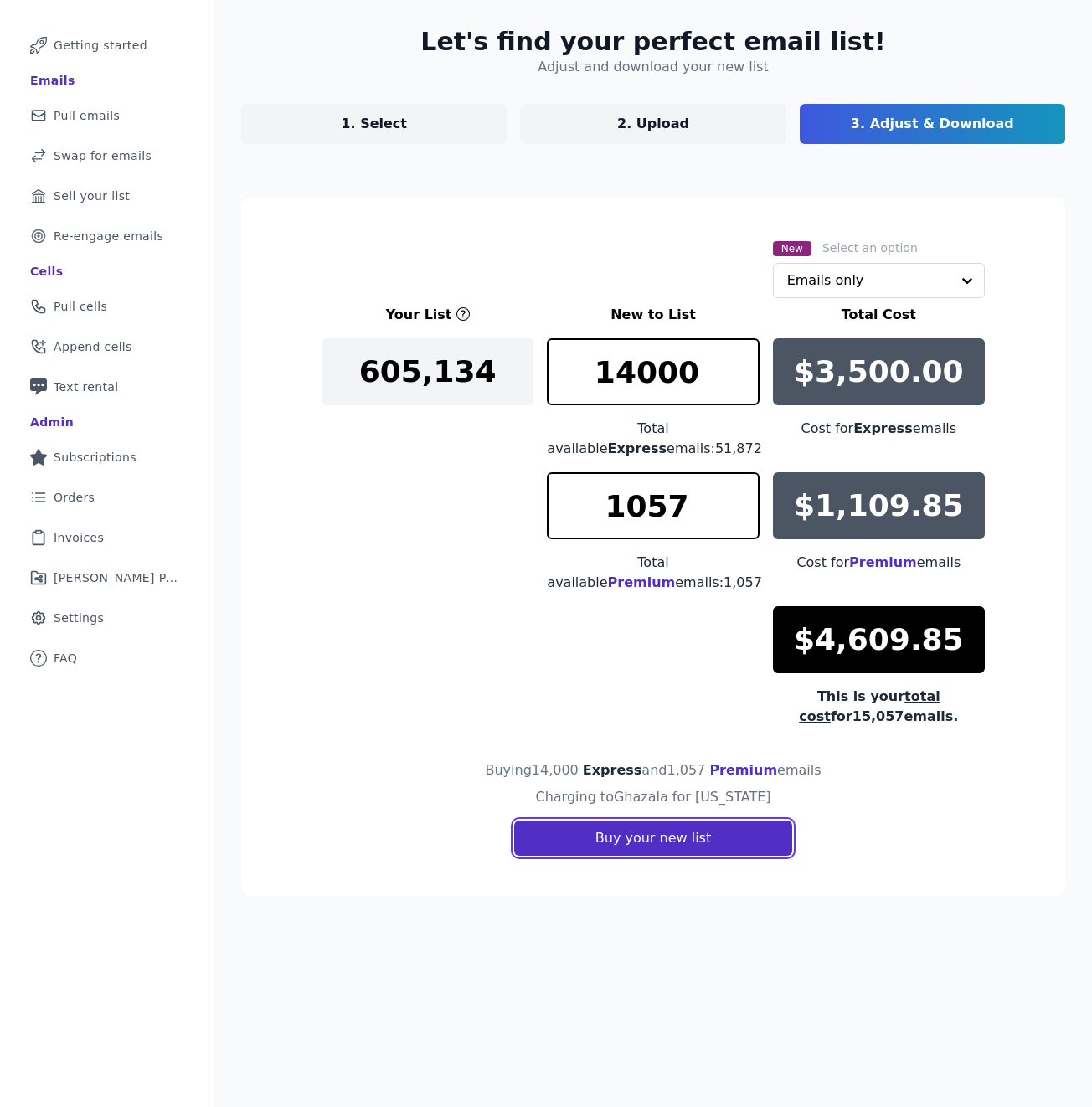
click at [672, 849] on button "Buy your new list" at bounding box center [653, 839] width 278 height 35
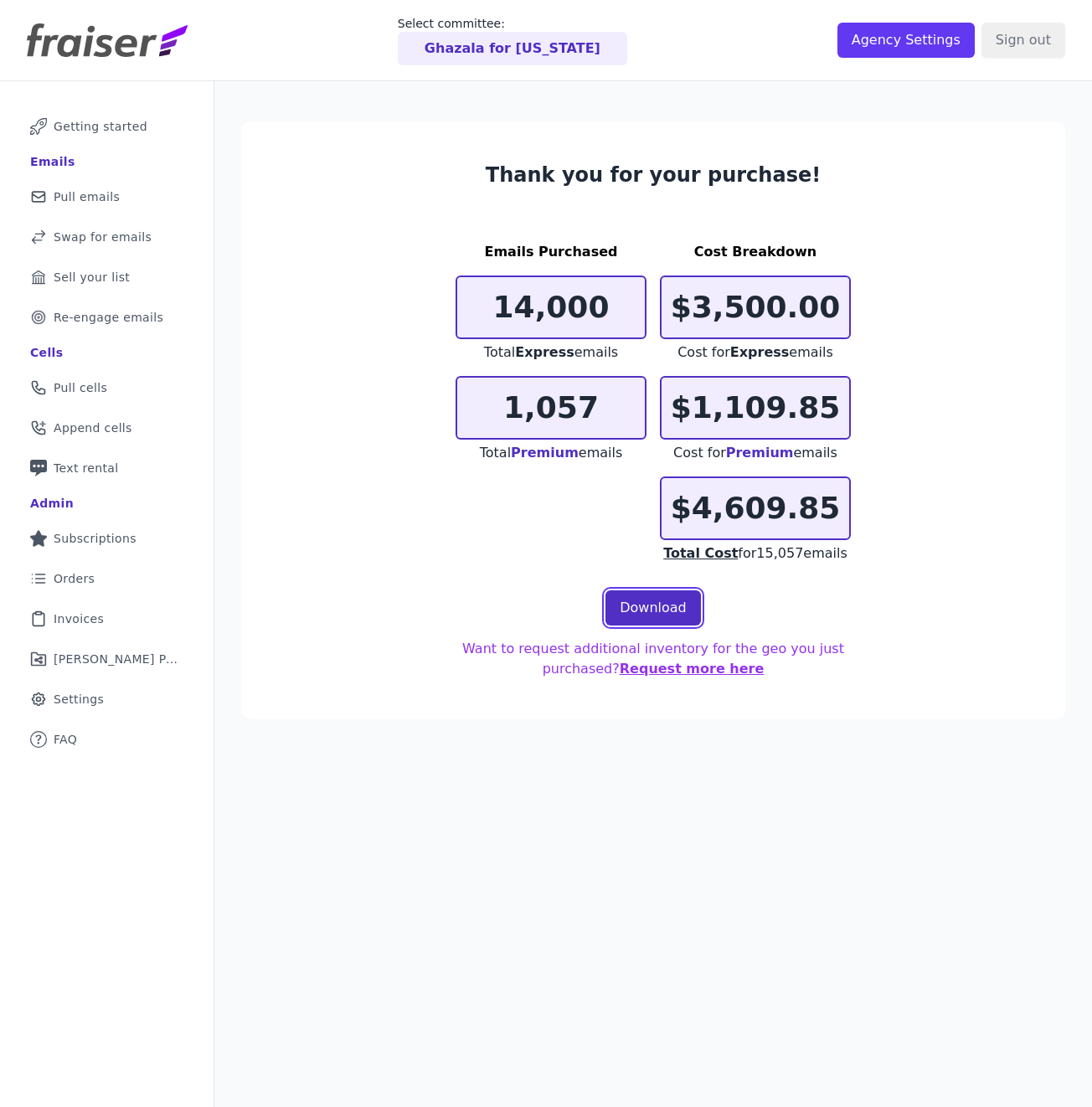
click at [667, 613] on link "Download" at bounding box center [653, 608] width 95 height 35
